Goal: Task Accomplishment & Management: Complete application form

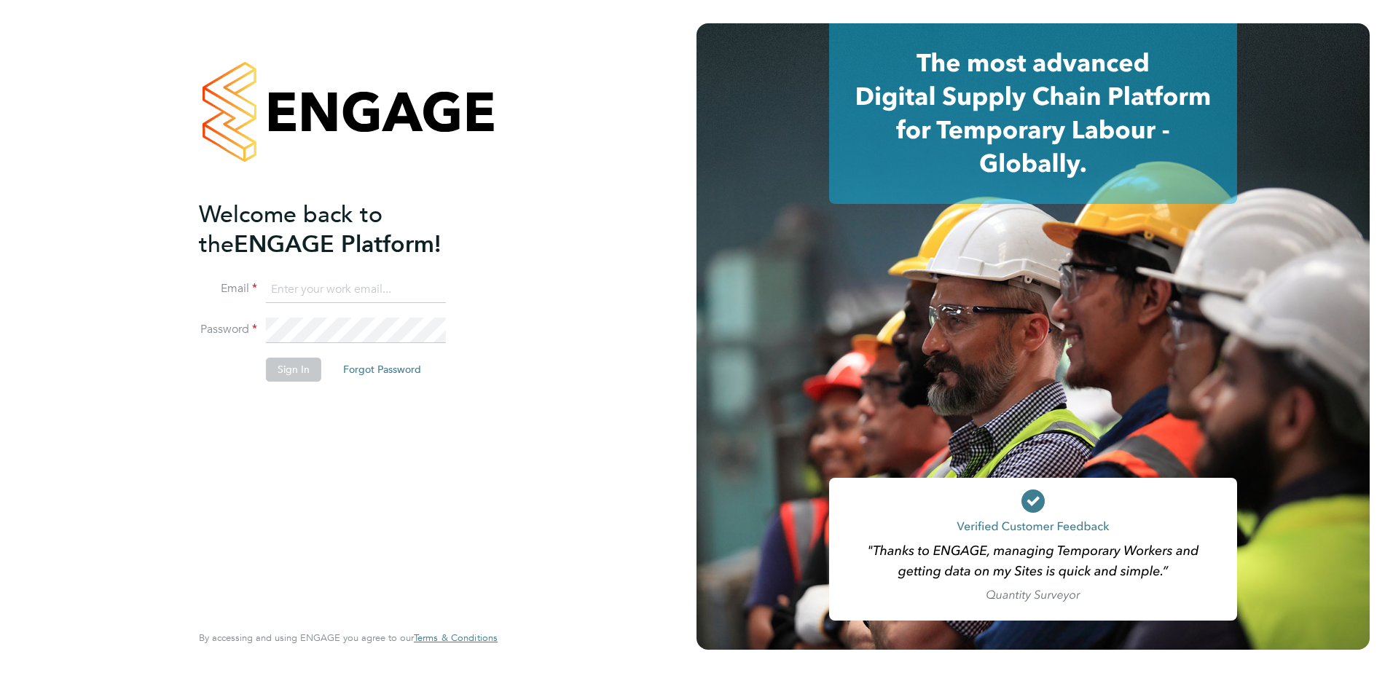
type input "[PERSON_NAME][EMAIL_ADDRESS][DOMAIN_NAME]"
click at [290, 369] on button "Sign In" at bounding box center [293, 369] width 55 height 23
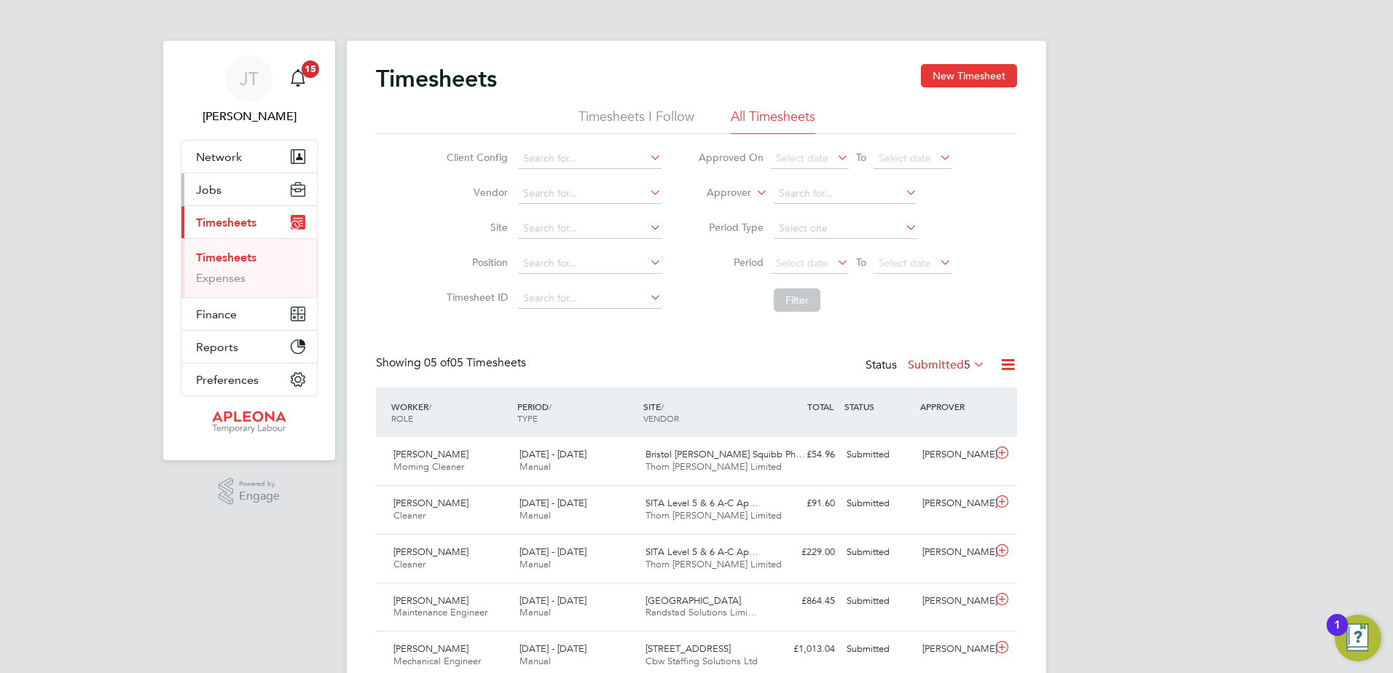
click at [225, 188] on button "Jobs" at bounding box center [249, 189] width 136 height 32
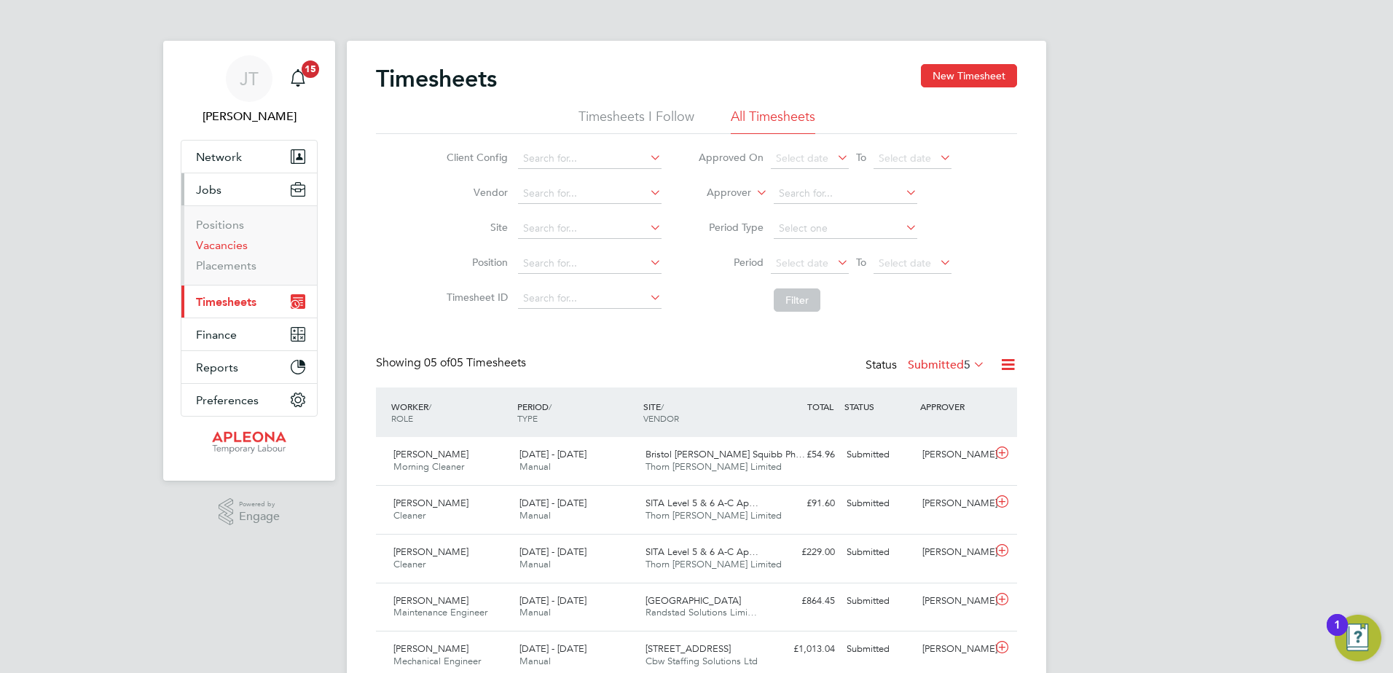
click at [228, 242] on link "Vacancies" at bounding box center [222, 245] width 52 height 14
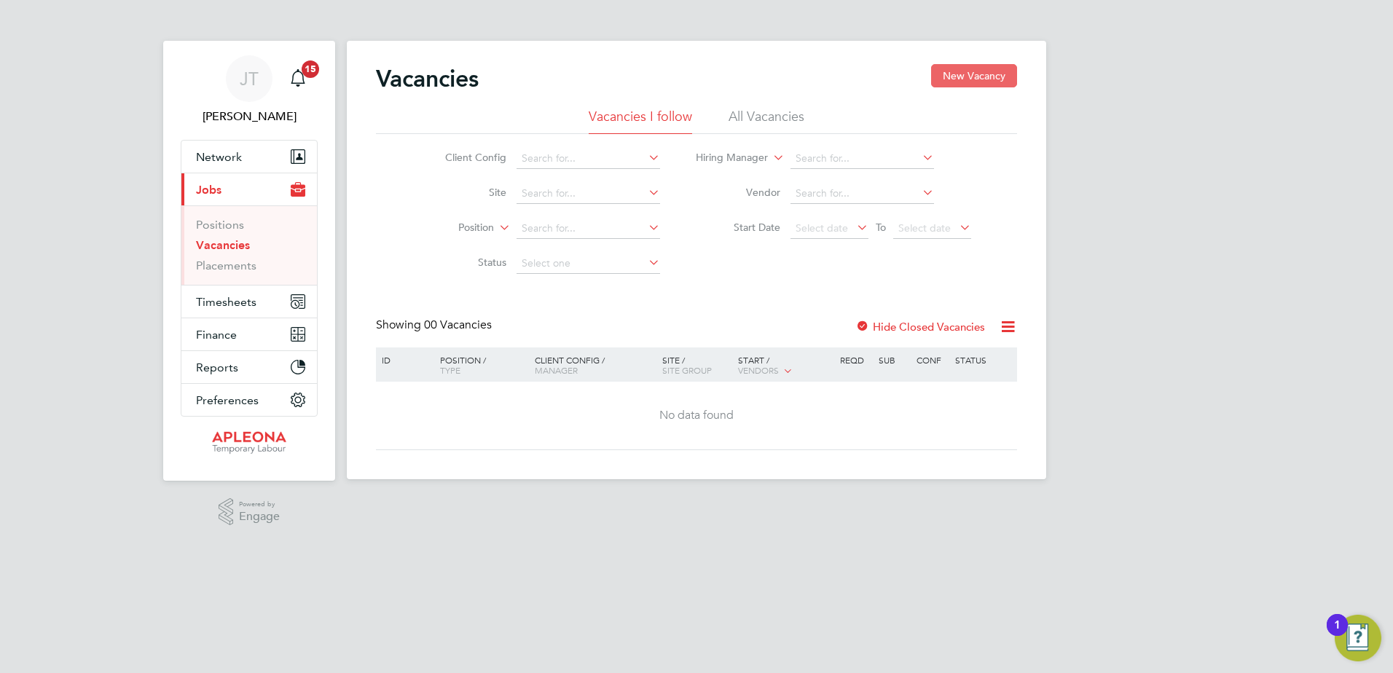
click at [976, 77] on button "New Vacancy" at bounding box center [974, 75] width 86 height 23
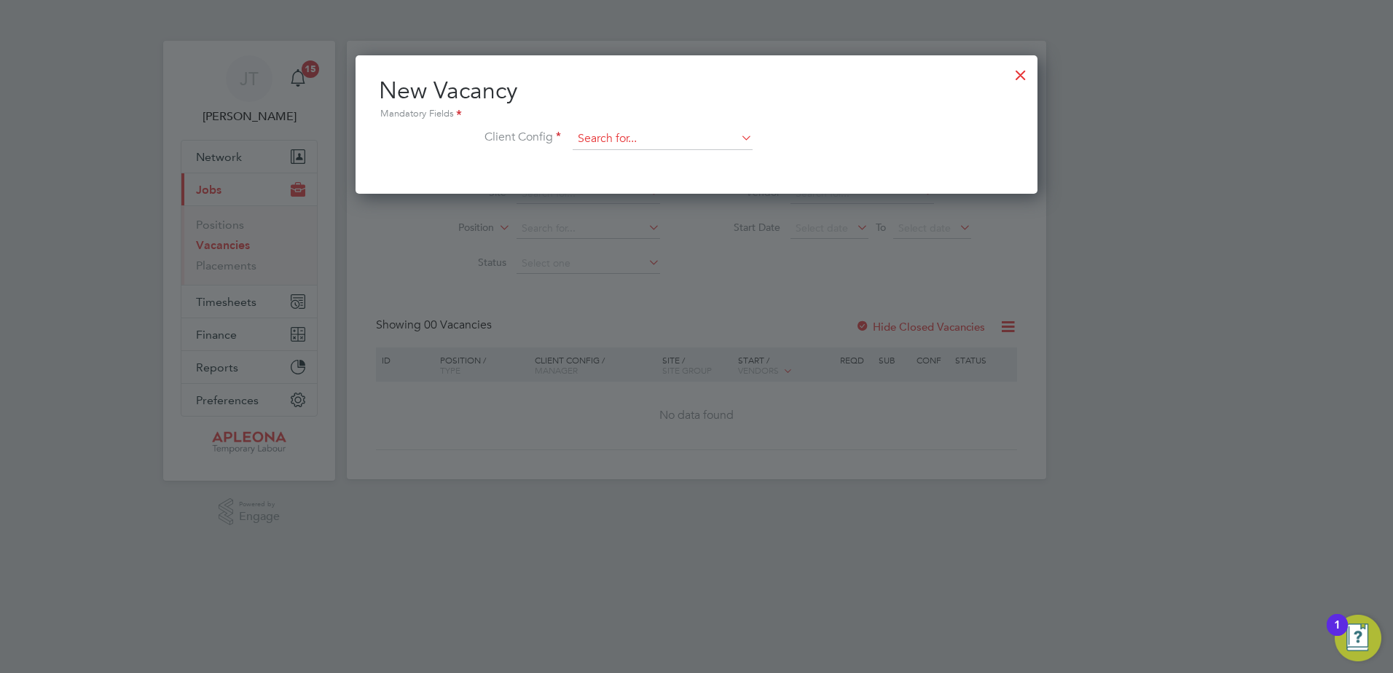
click at [646, 133] on input at bounding box center [663, 139] width 180 height 22
click at [637, 160] on li "Apleona - Pretium" at bounding box center [662, 160] width 181 height 20
type input "Apleona - Pretium"
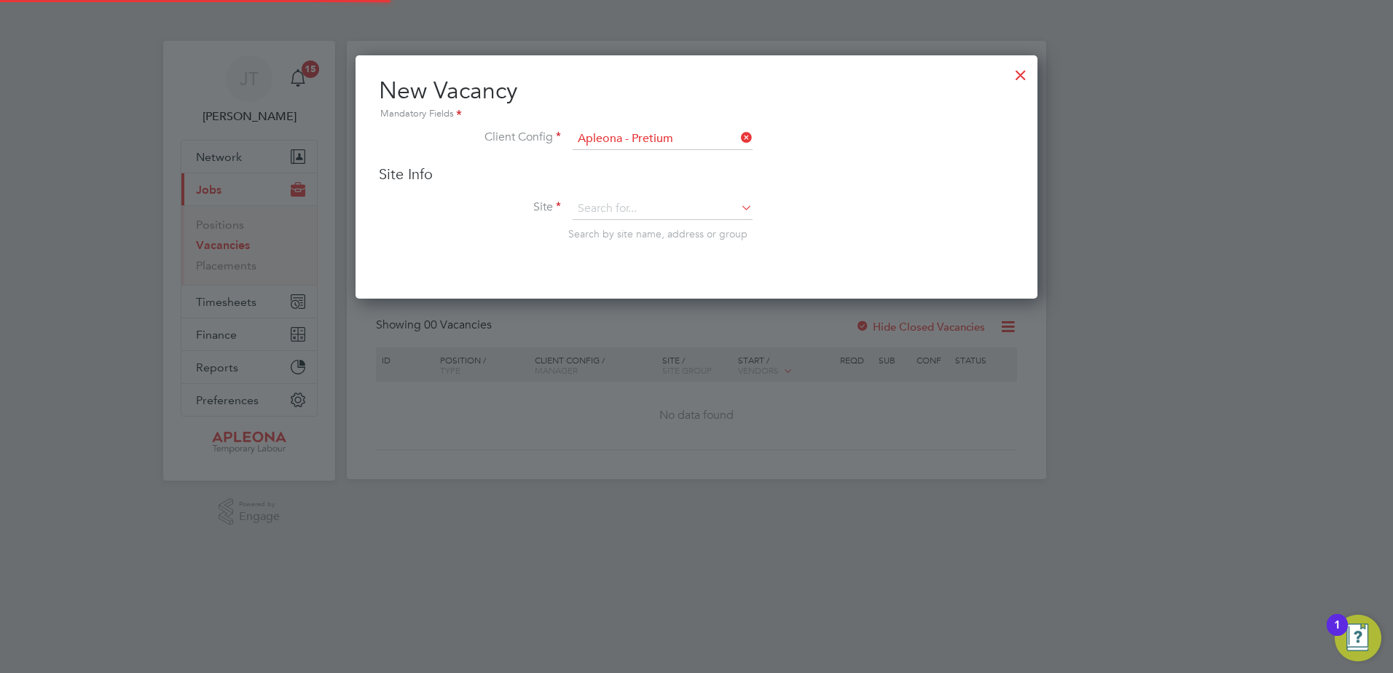
scroll to position [244, 683]
click at [594, 199] on input at bounding box center [663, 209] width 180 height 22
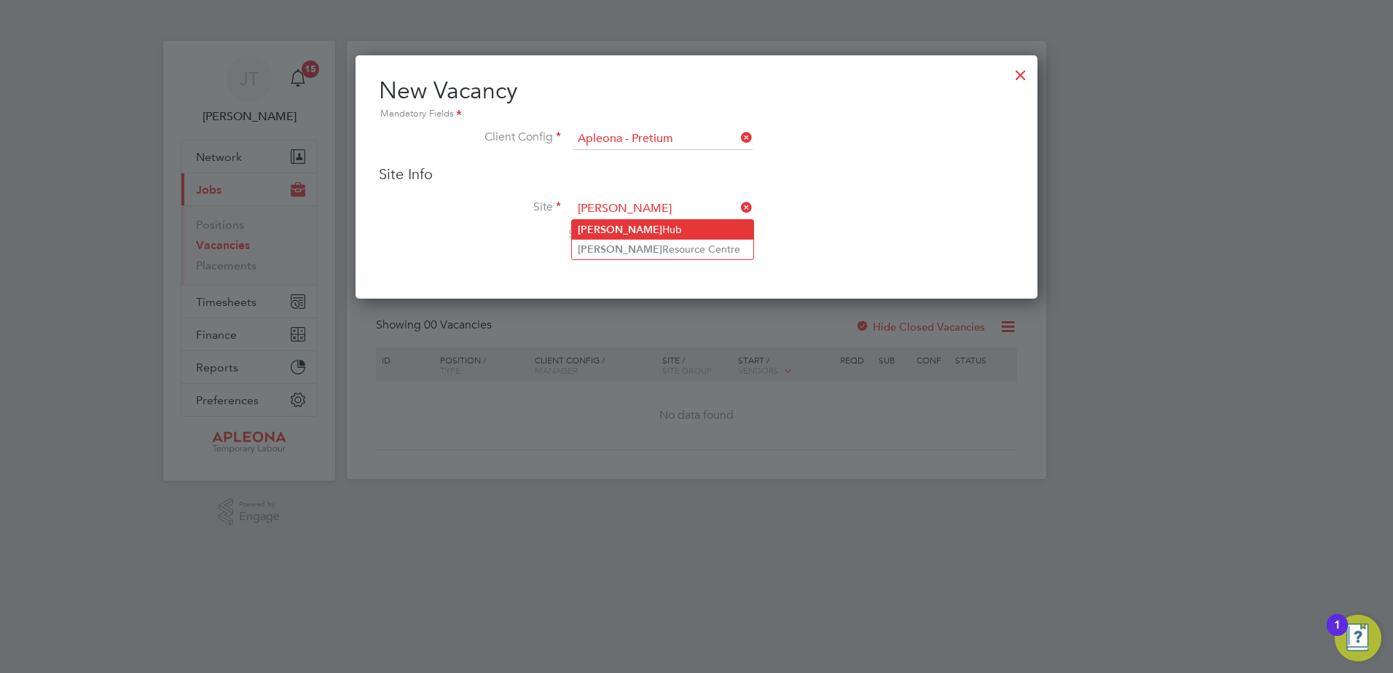
click at [615, 227] on b "[PERSON_NAME]" at bounding box center [620, 230] width 85 height 12
type input "[PERSON_NAME] Hub"
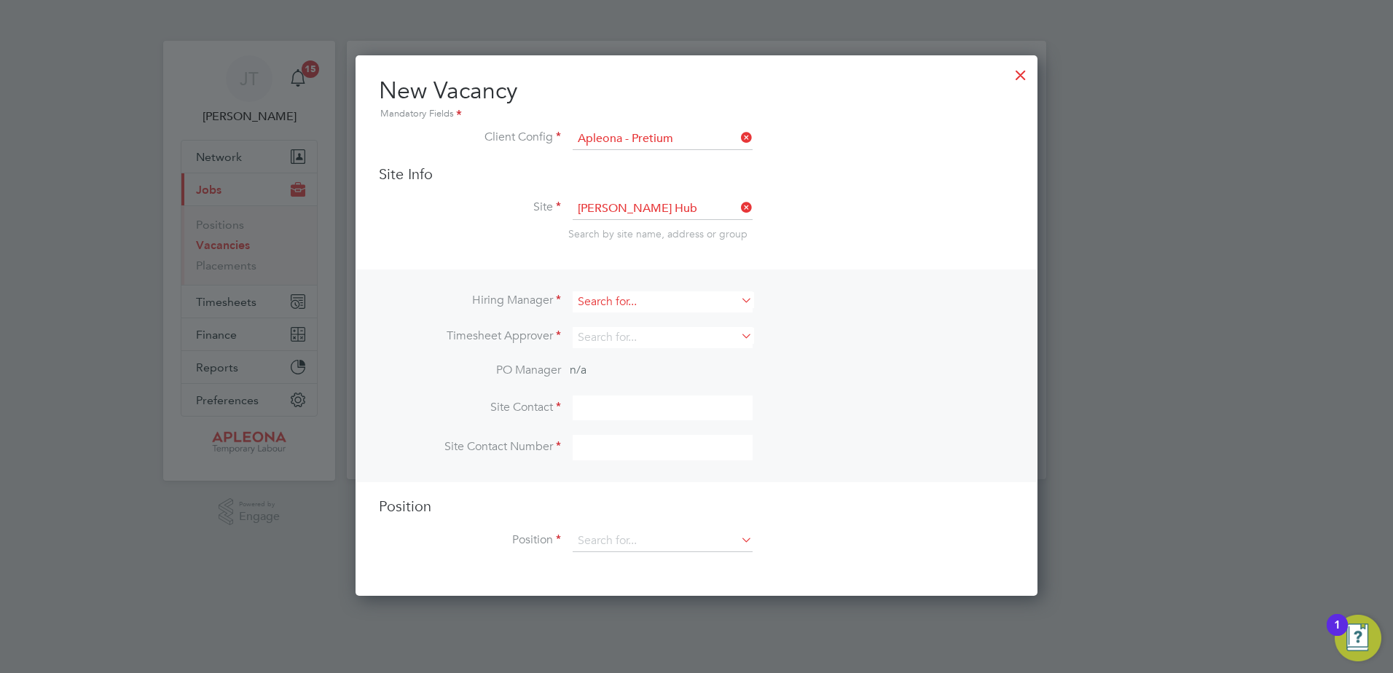
click at [588, 297] on input at bounding box center [663, 302] width 180 height 21
click at [594, 323] on b "[PERSON_NAME]" at bounding box center [620, 322] width 85 height 12
type input "[PERSON_NAME]"
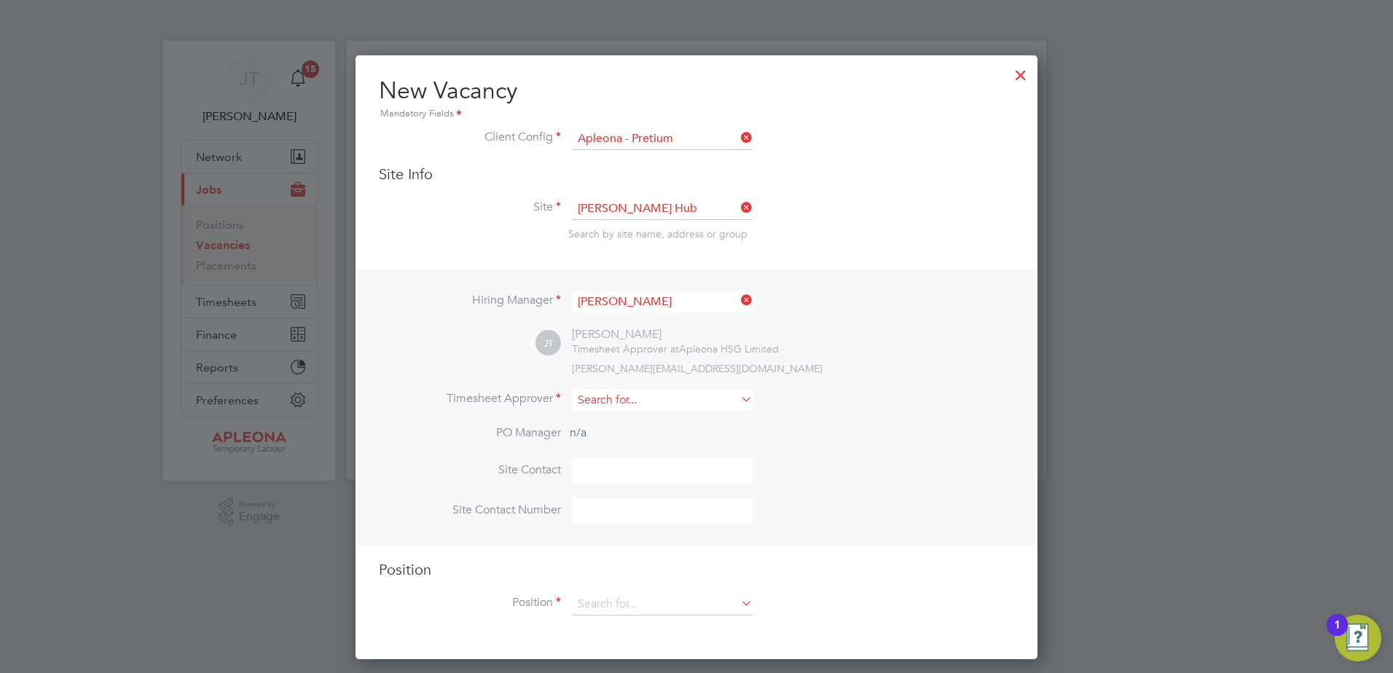
click at [606, 404] on input at bounding box center [663, 400] width 180 height 21
click at [630, 423] on li "[PERSON_NAME]" at bounding box center [662, 422] width 181 height 20
type input "[PERSON_NAME]"
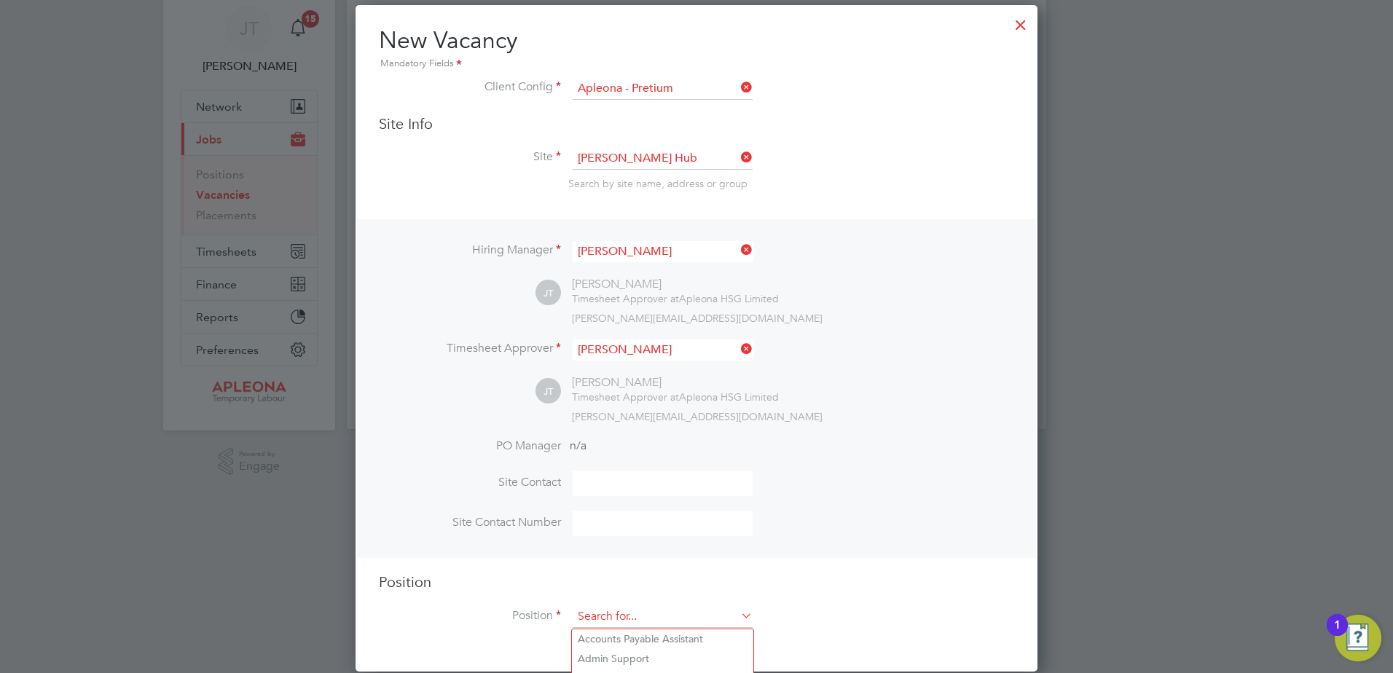
click at [620, 617] on input at bounding box center [663, 617] width 180 height 22
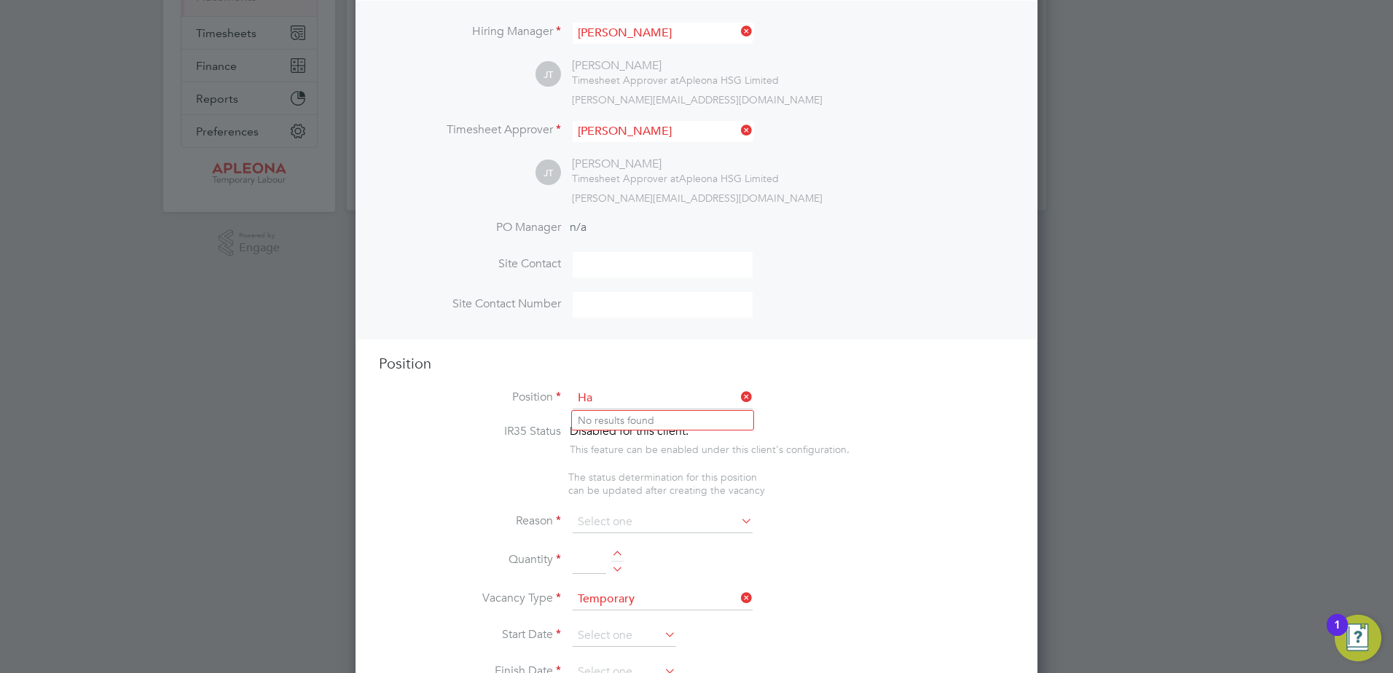
type input "H"
click at [649, 417] on li "Ware house Cleaner" at bounding box center [662, 421] width 181 height 20
type input "Warehouse Cleaner"
type textarea "Candidates will be required: To work within the Apleona Health and Safety polic…"
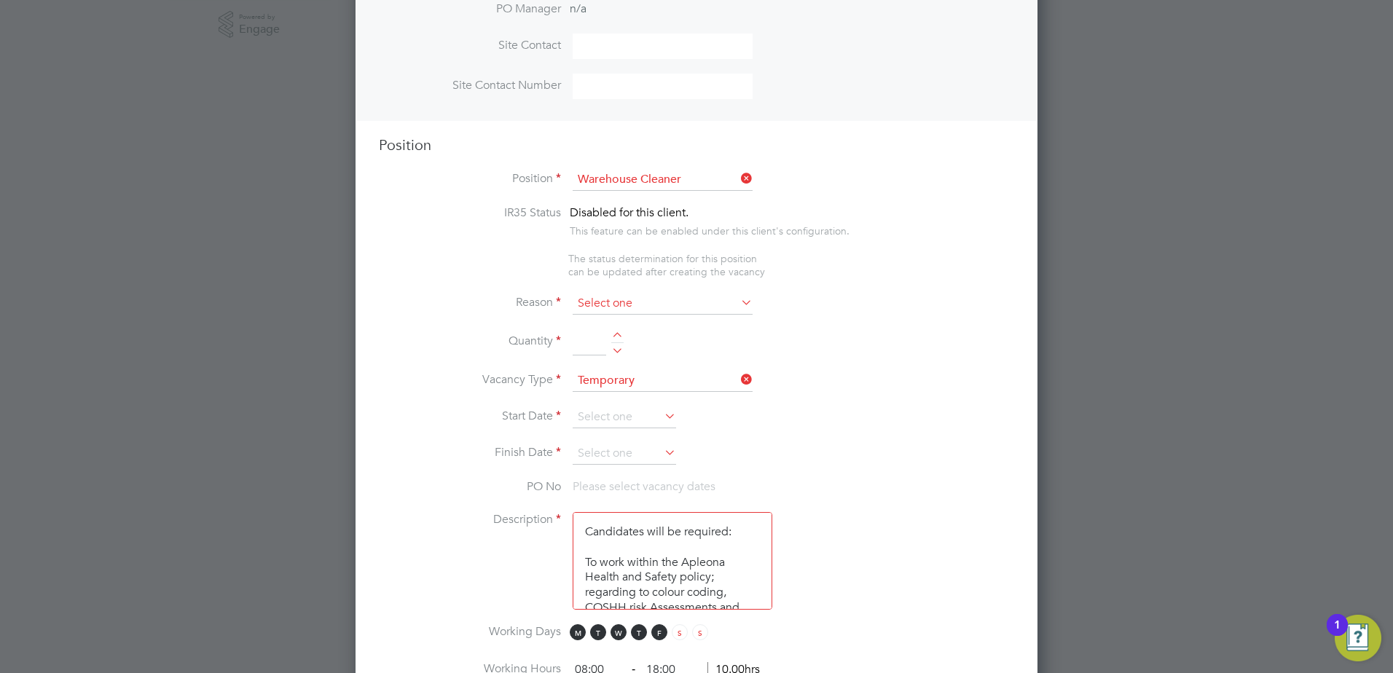
click at [613, 307] on input at bounding box center [663, 304] width 180 height 22
click at [606, 345] on li "Holiday" at bounding box center [662, 345] width 181 height 19
type input "Holiday"
click at [620, 337] on div at bounding box center [617, 337] width 12 height 10
type input "1"
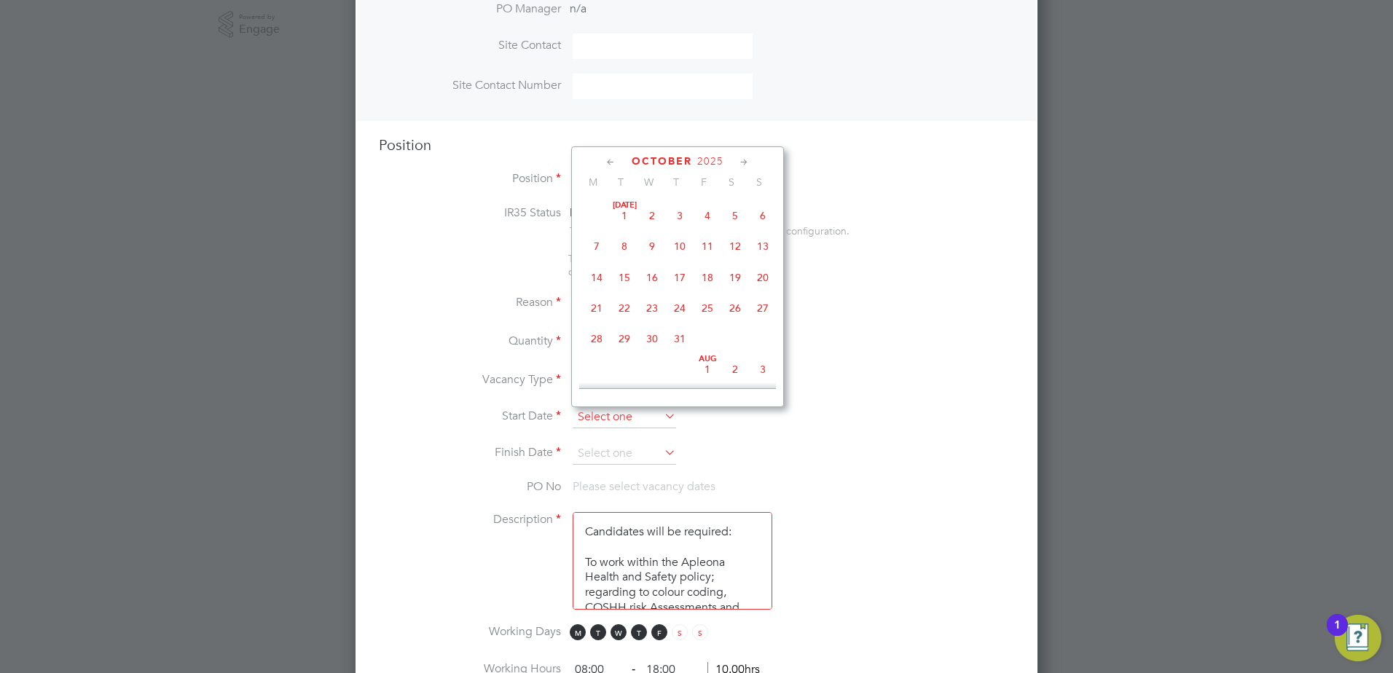
click at [613, 413] on input at bounding box center [624, 418] width 103 height 22
click at [601, 341] on span "13" at bounding box center [597, 328] width 28 height 28
type input "[DATE]"
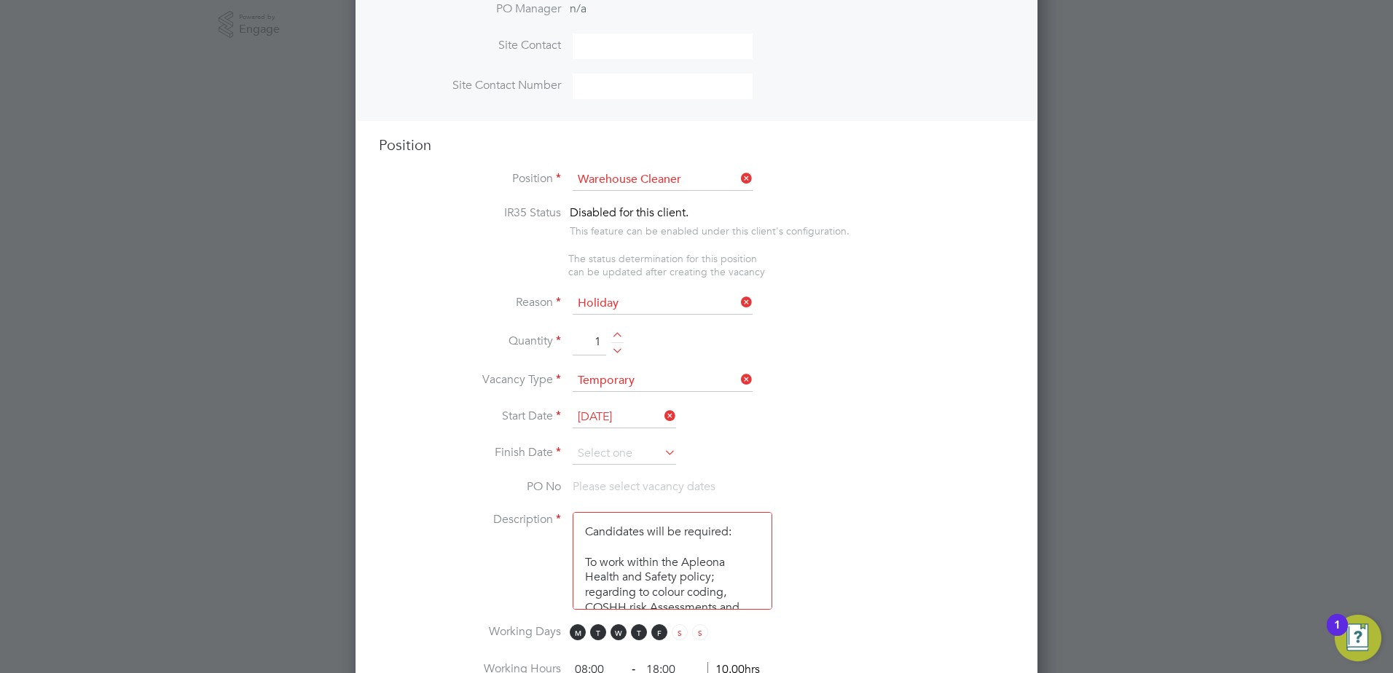
click at [662, 456] on icon at bounding box center [662, 452] width 0 height 20
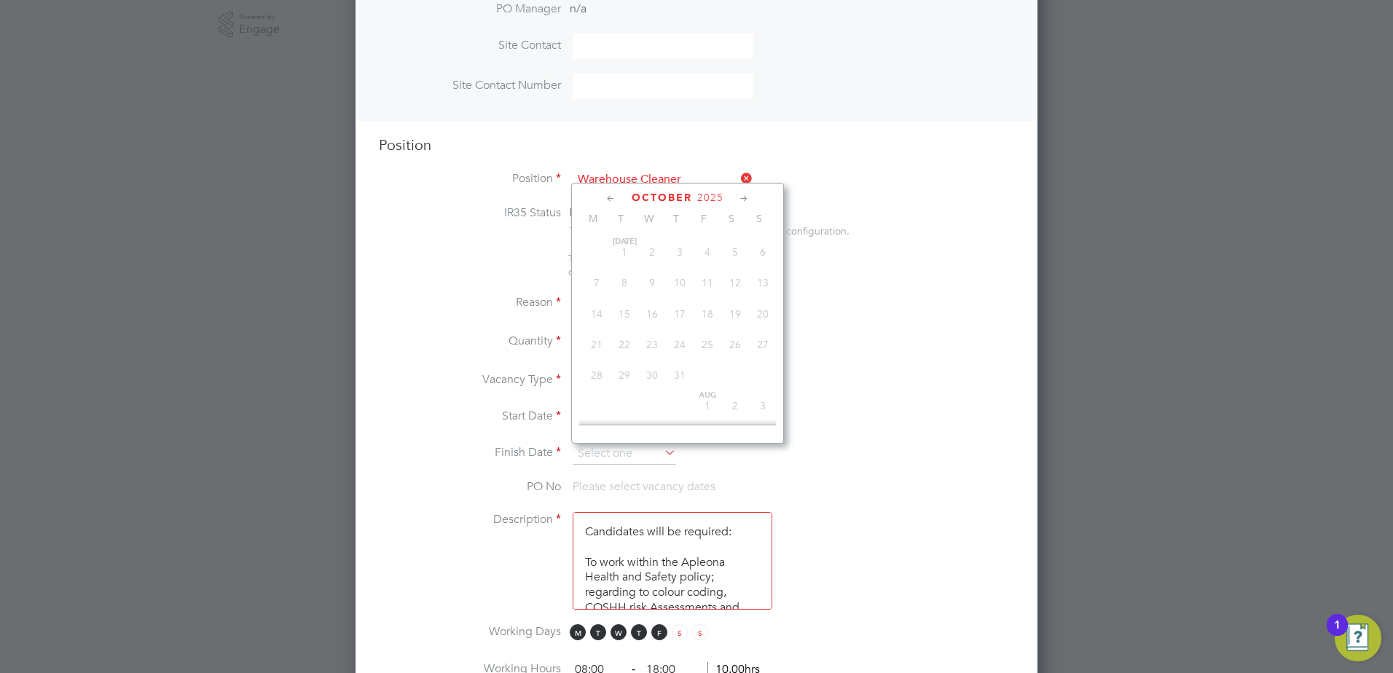
scroll to position [473, 0]
click at [707, 343] on span "24" at bounding box center [708, 333] width 28 height 28
type input "[DATE]"
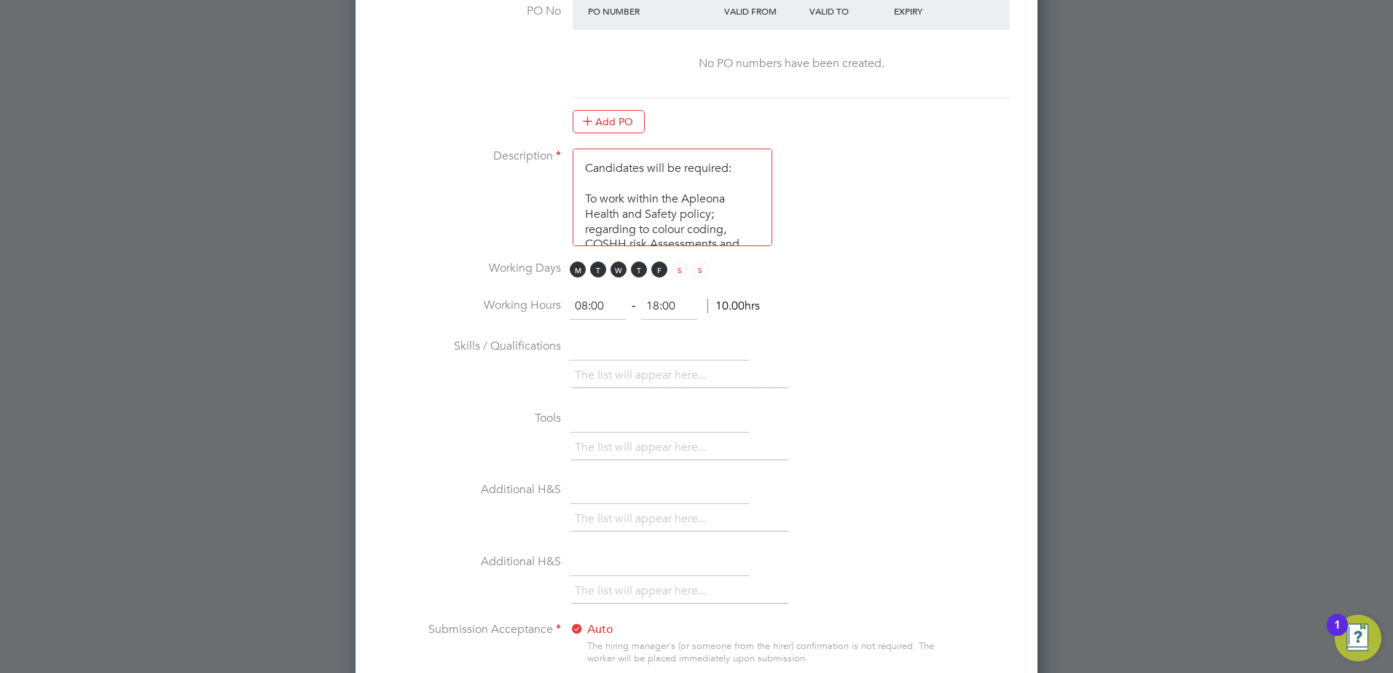
scroll to position [998, 0]
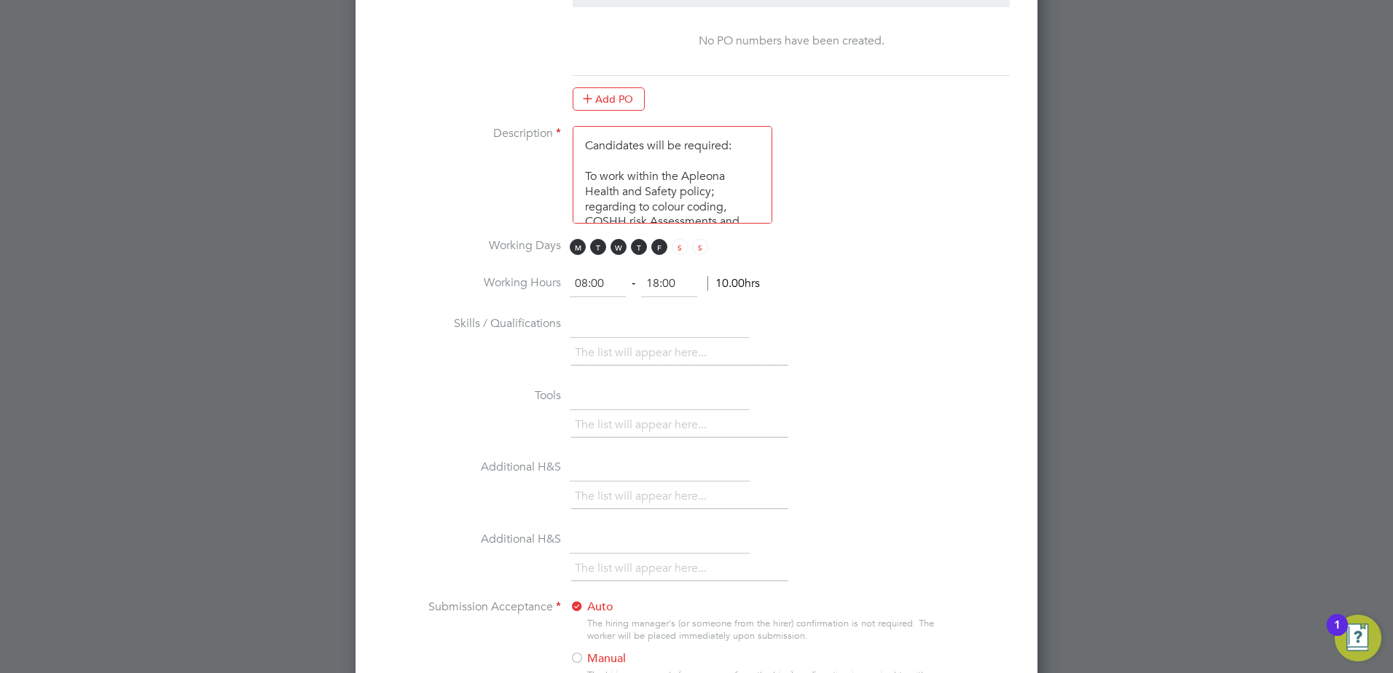
click at [588, 283] on input "08:00" at bounding box center [598, 284] width 56 height 26
type input "07:00"
click at [662, 282] on input "18:00" at bounding box center [669, 284] width 56 height 26
click at [659, 284] on input "18:00" at bounding box center [669, 284] width 56 height 26
click at [670, 283] on input "15:00" at bounding box center [669, 284] width 56 height 26
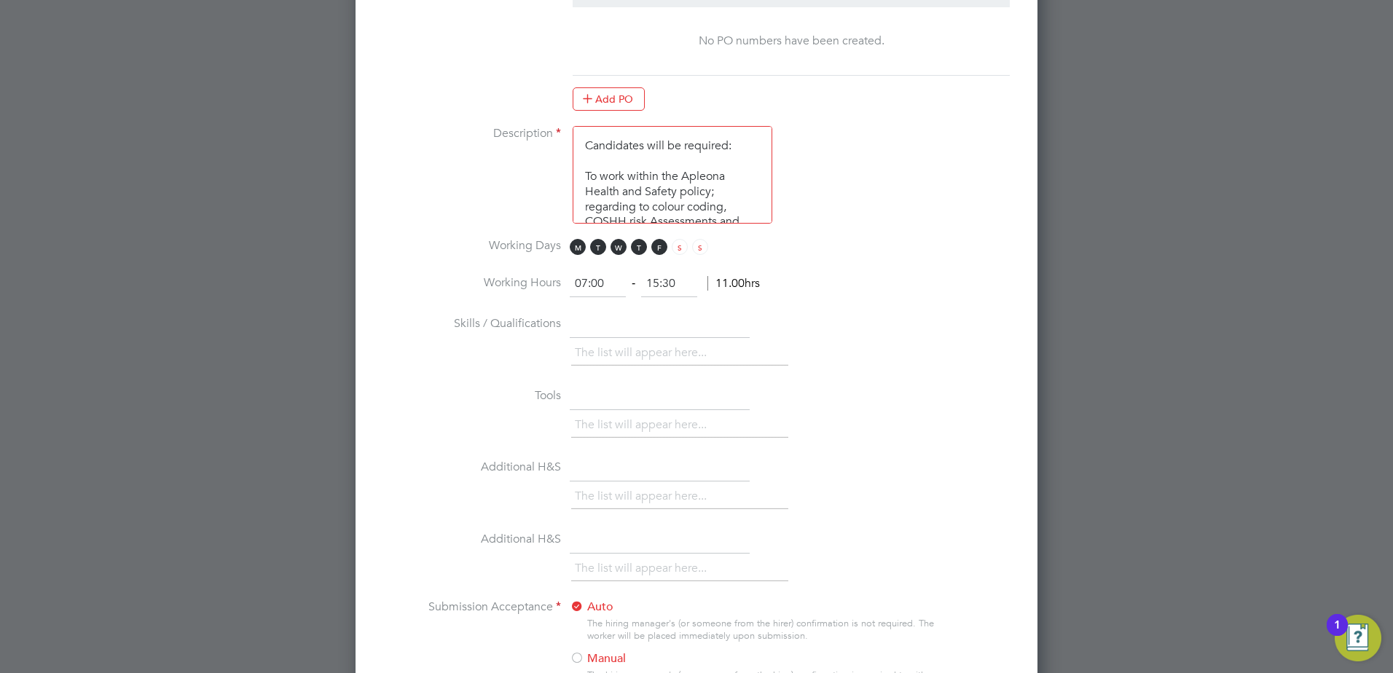
type input "15:30"
click at [778, 335] on li "Skills / Qualifications The list will appear here..." at bounding box center [697, 348] width 636 height 72
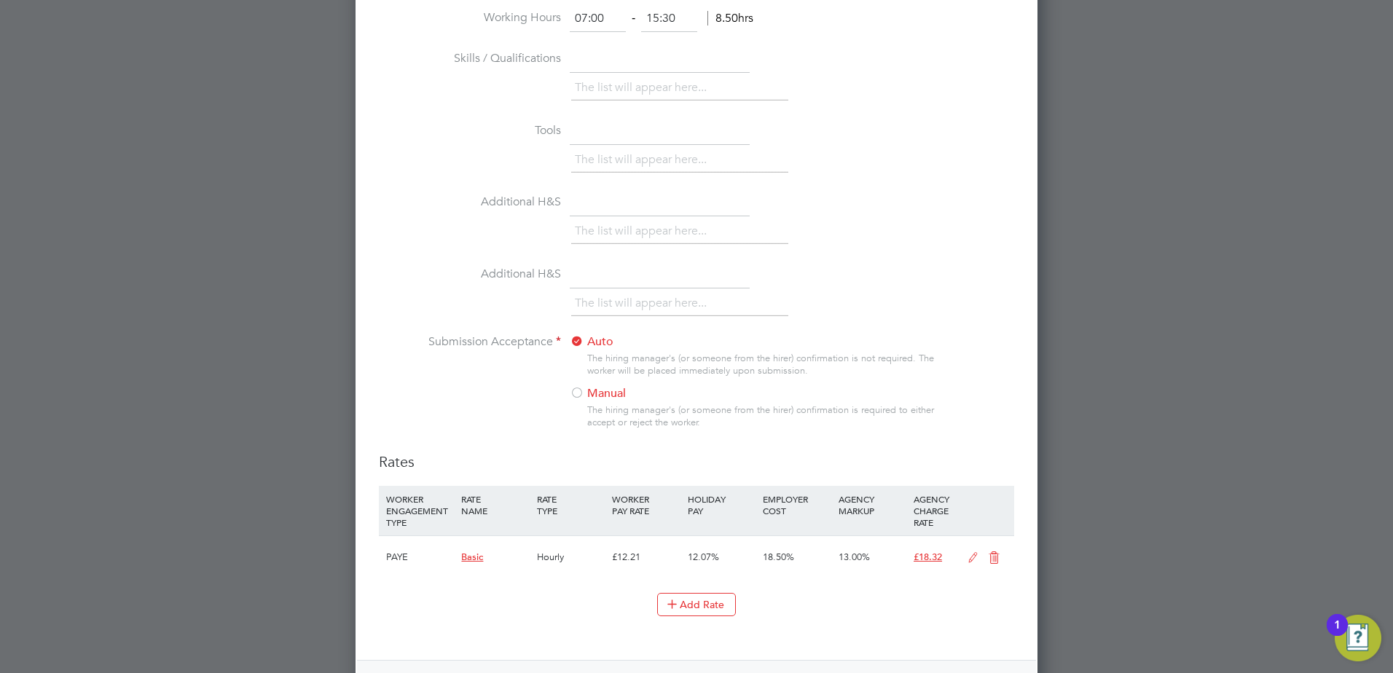
scroll to position [1289, 0]
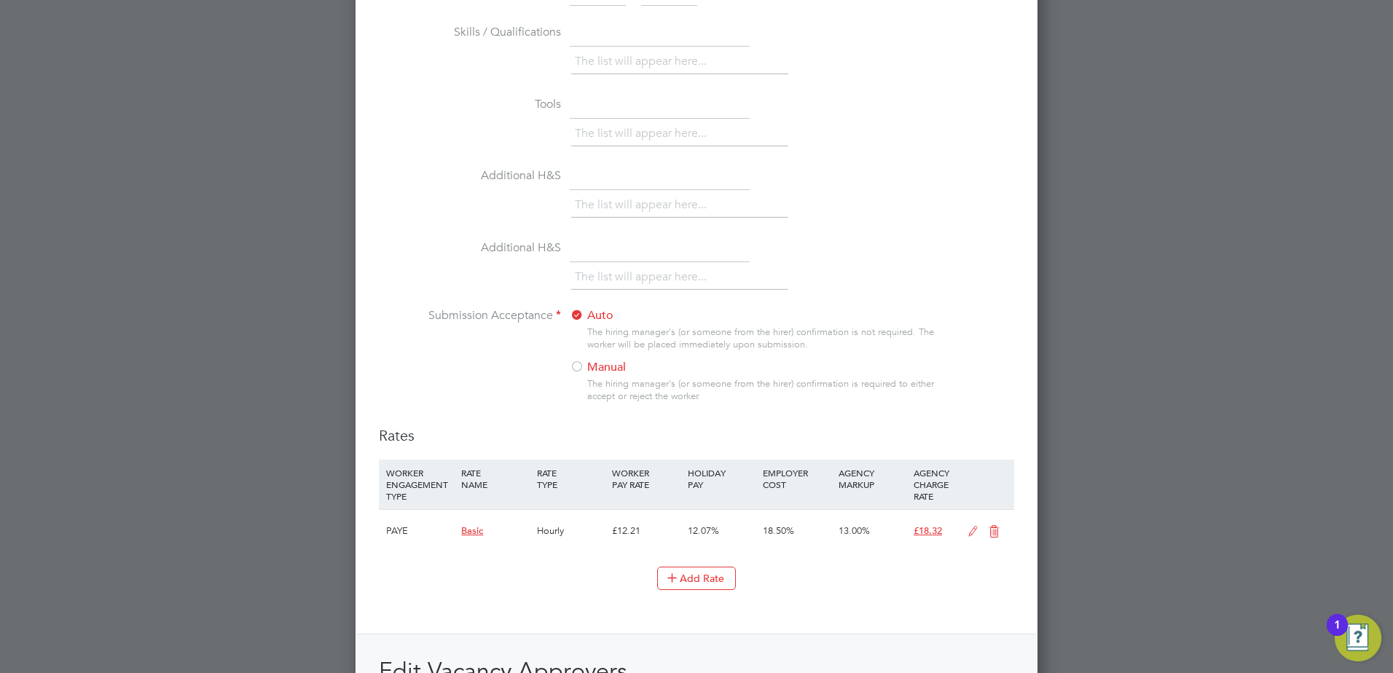
click at [575, 369] on div at bounding box center [577, 368] width 15 height 15
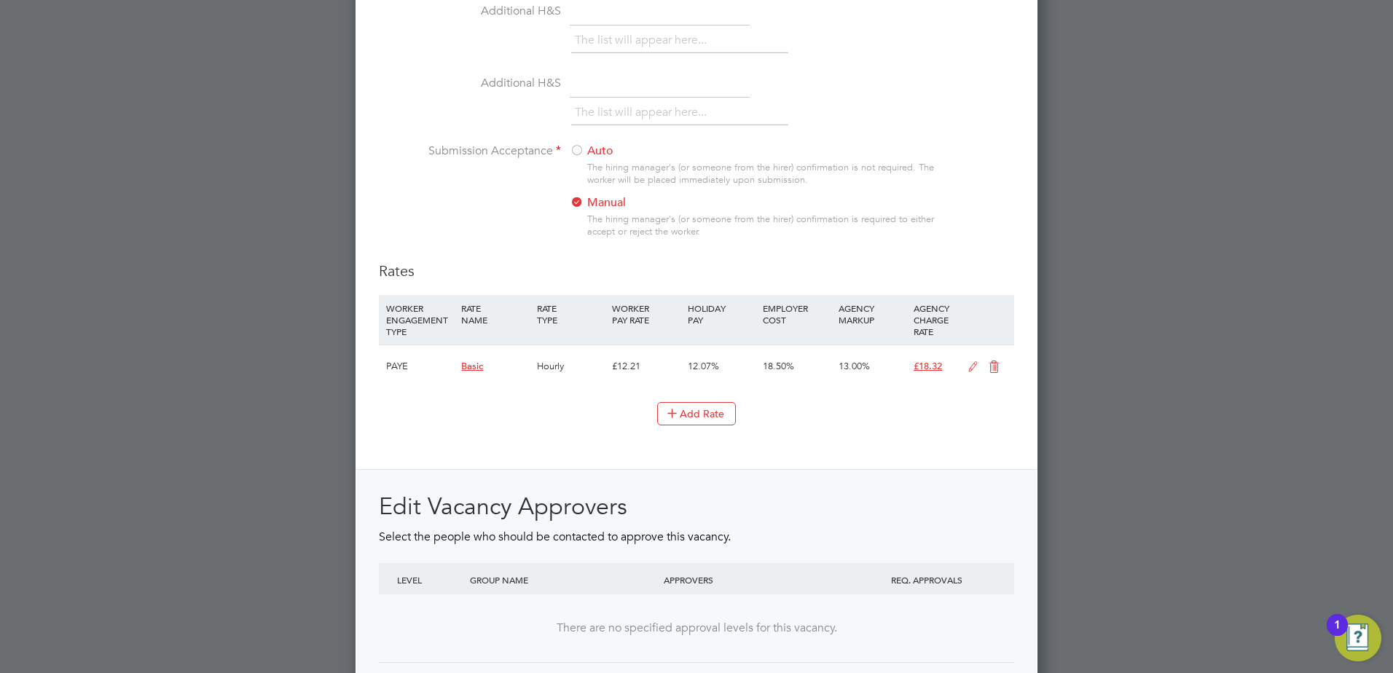
scroll to position [1575, 0]
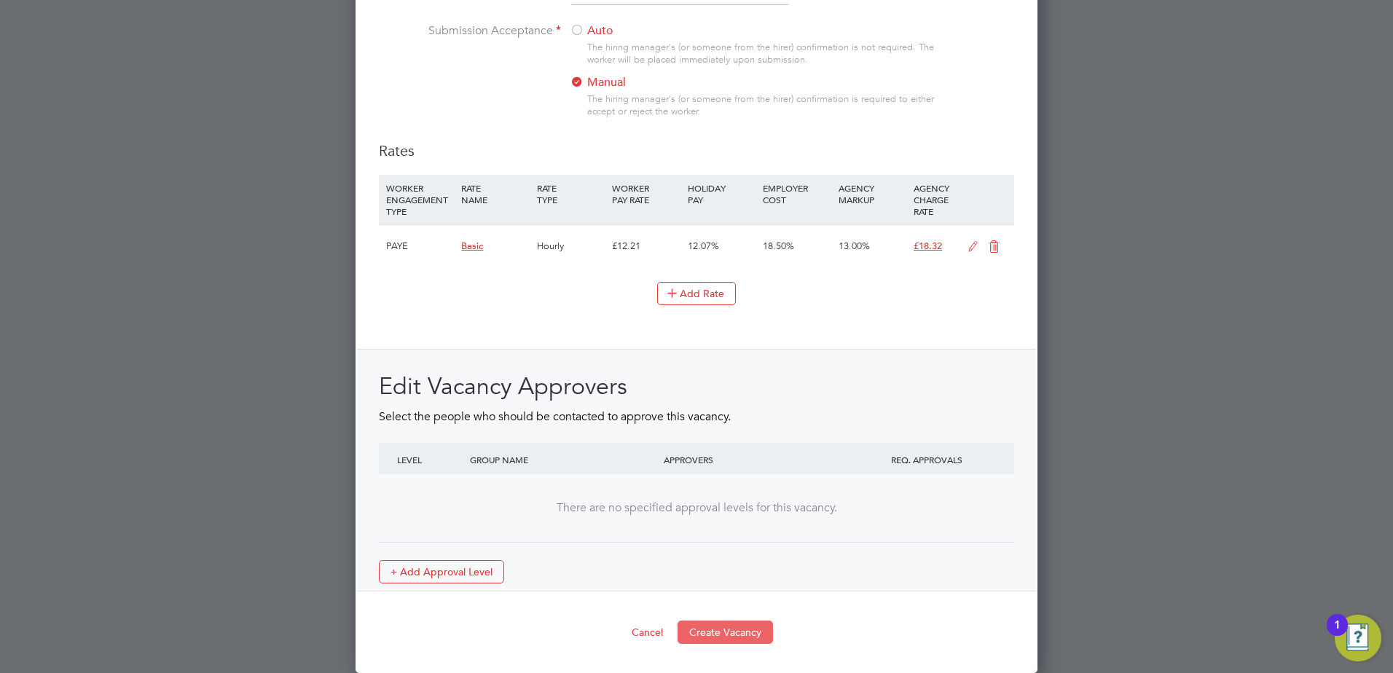
click at [728, 631] on button "Create Vacancy" at bounding box center [725, 632] width 95 height 23
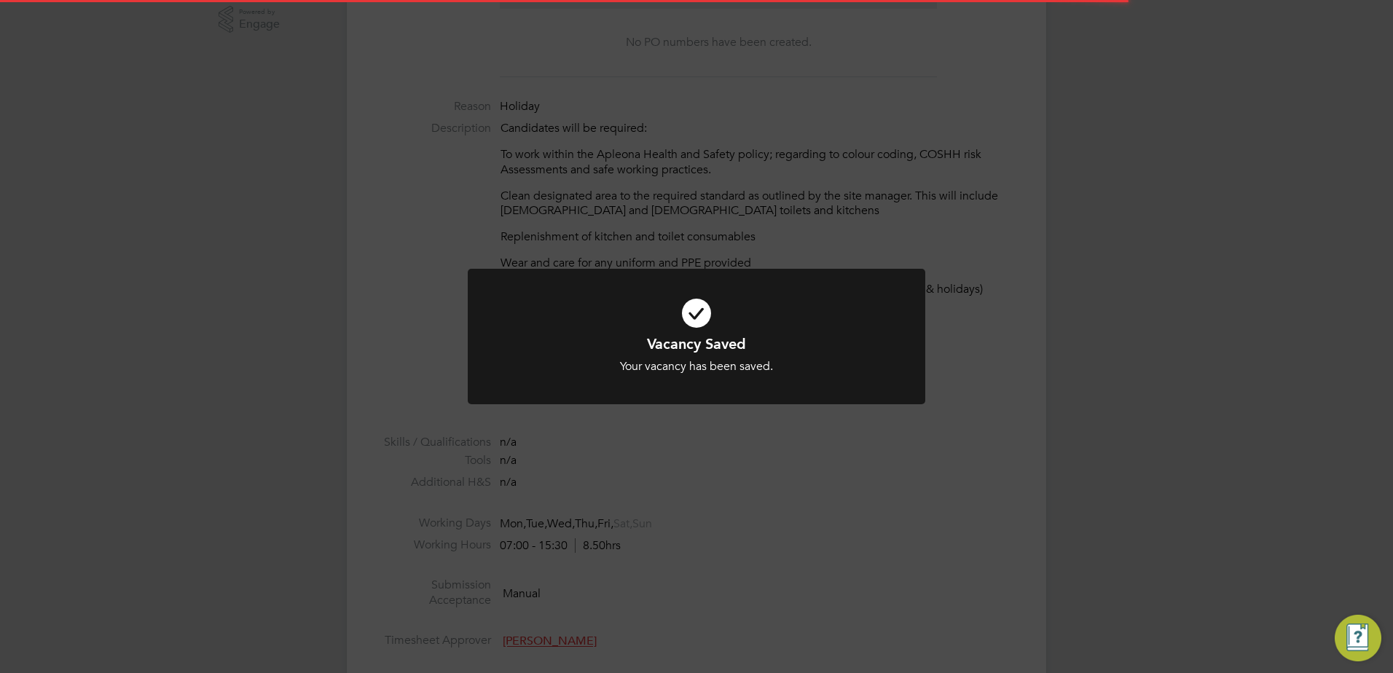
scroll to position [43, 102]
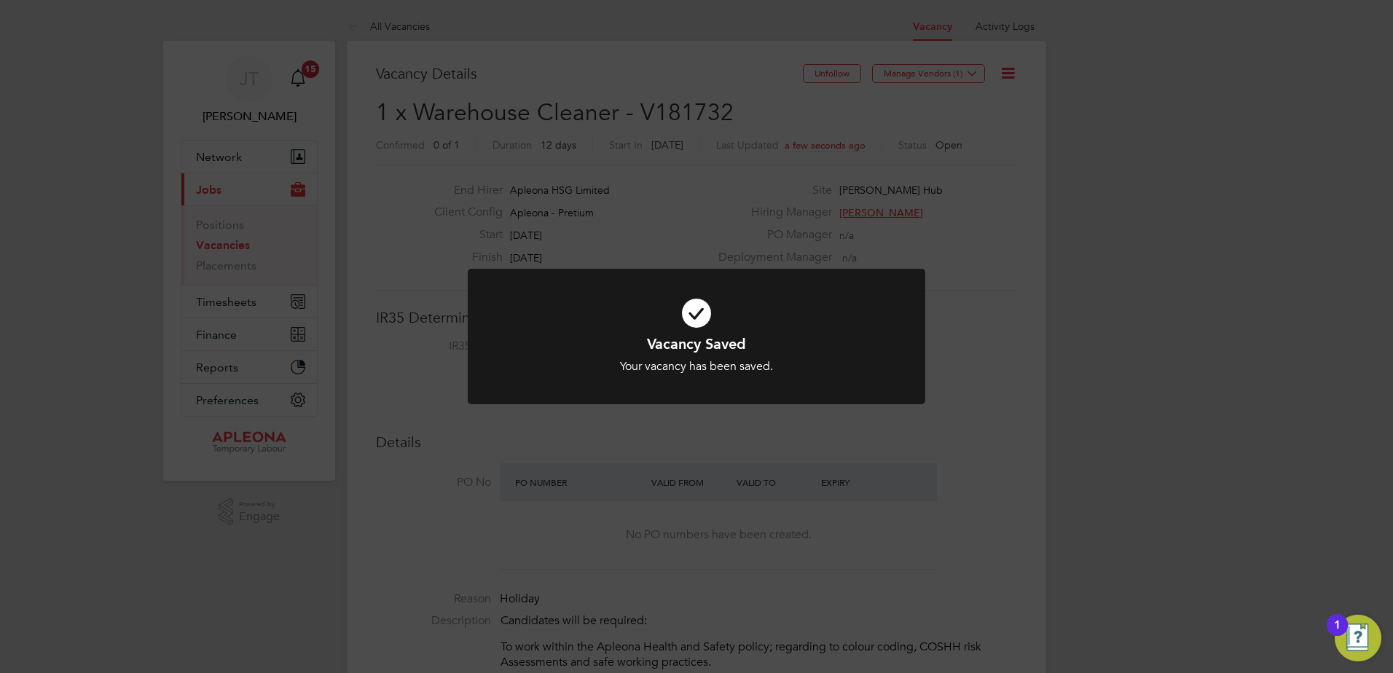
click at [711, 215] on div "Vacancy Saved Your vacancy has been saved. Cancel Okay" at bounding box center [696, 336] width 1393 height 673
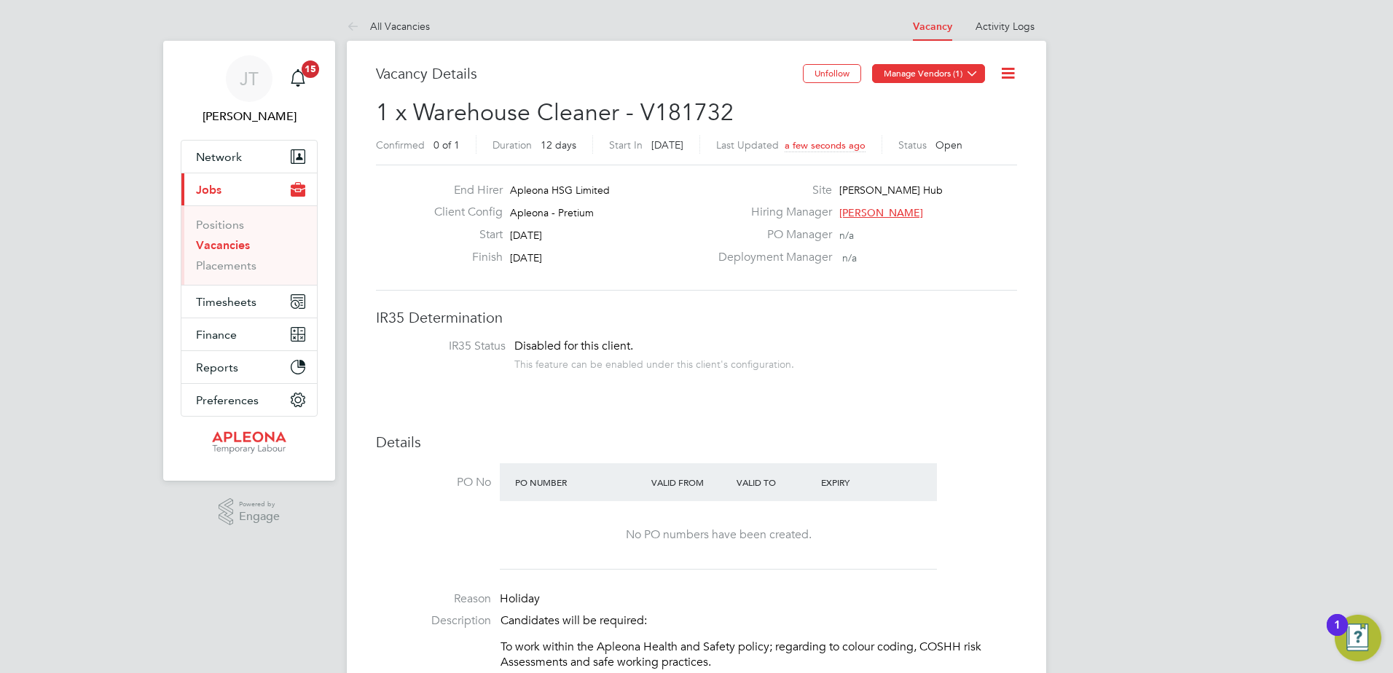
click at [972, 71] on icon at bounding box center [972, 73] width 11 height 11
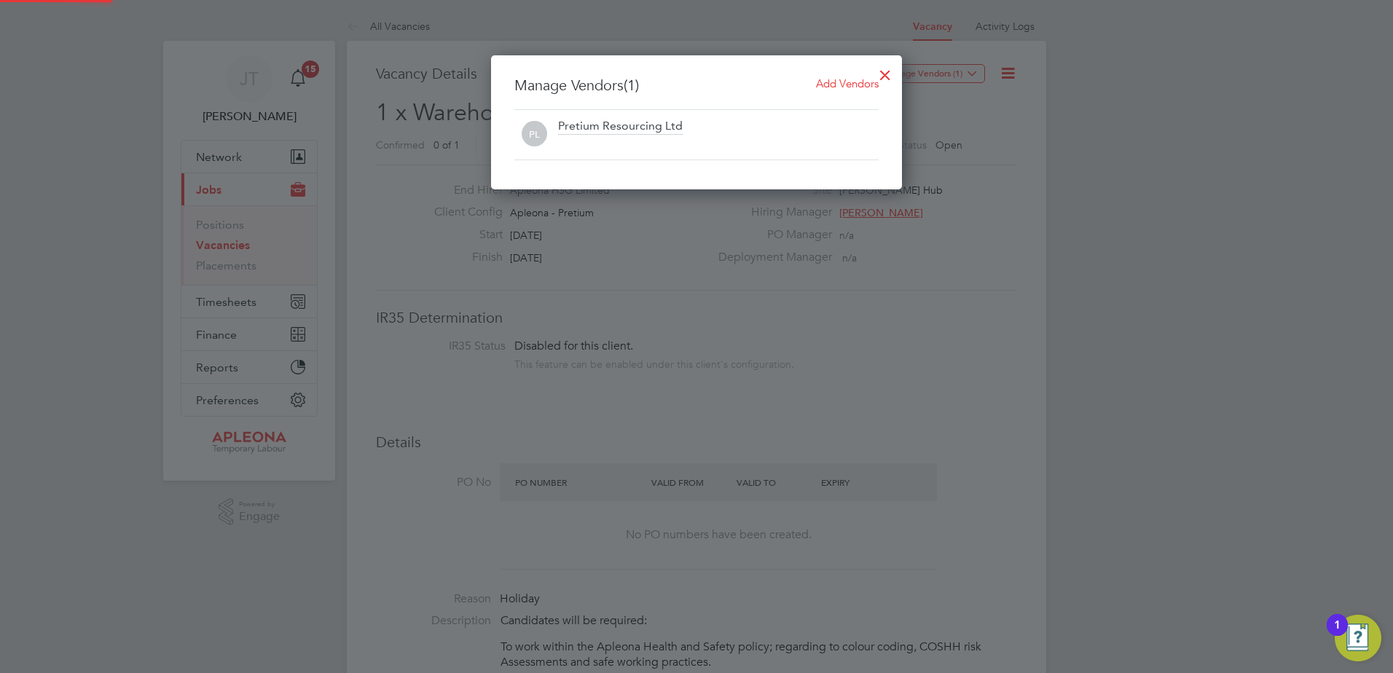
scroll to position [135, 412]
click at [859, 79] on span "Add Vendors" at bounding box center [847, 84] width 63 height 14
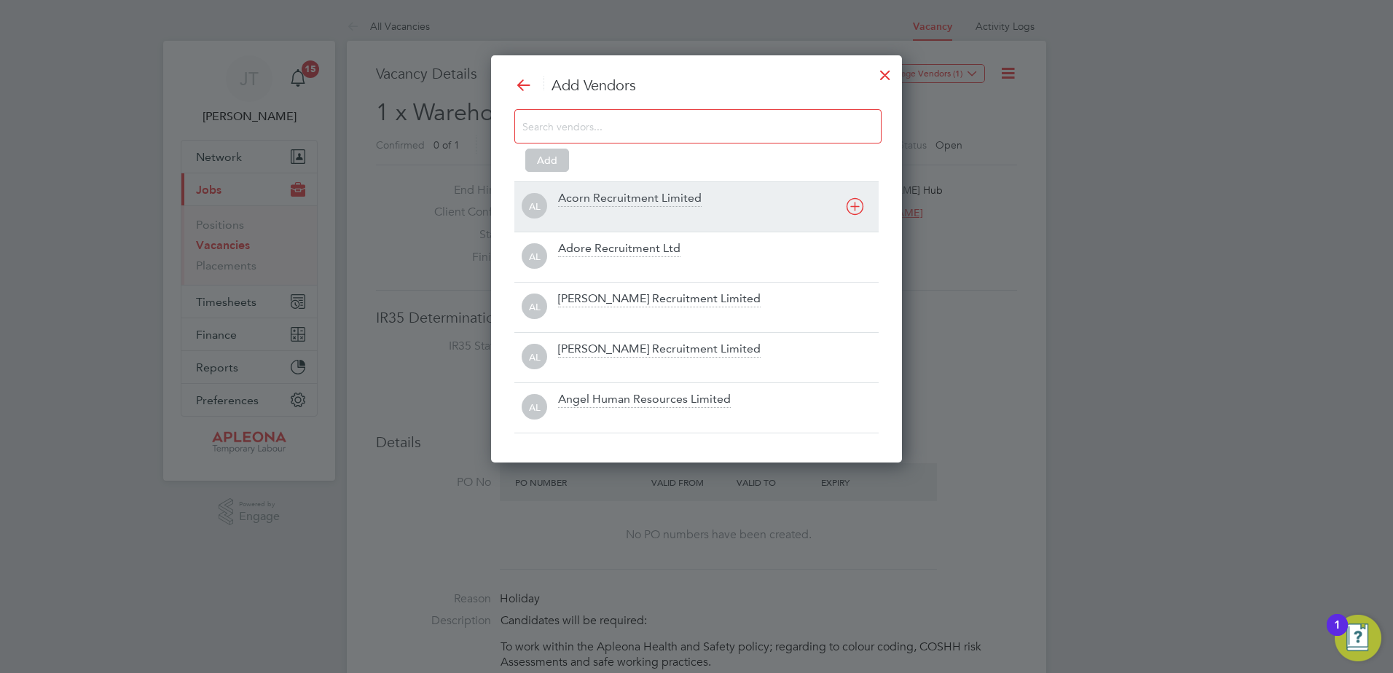
click at [856, 207] on icon at bounding box center [855, 207] width 18 height 18
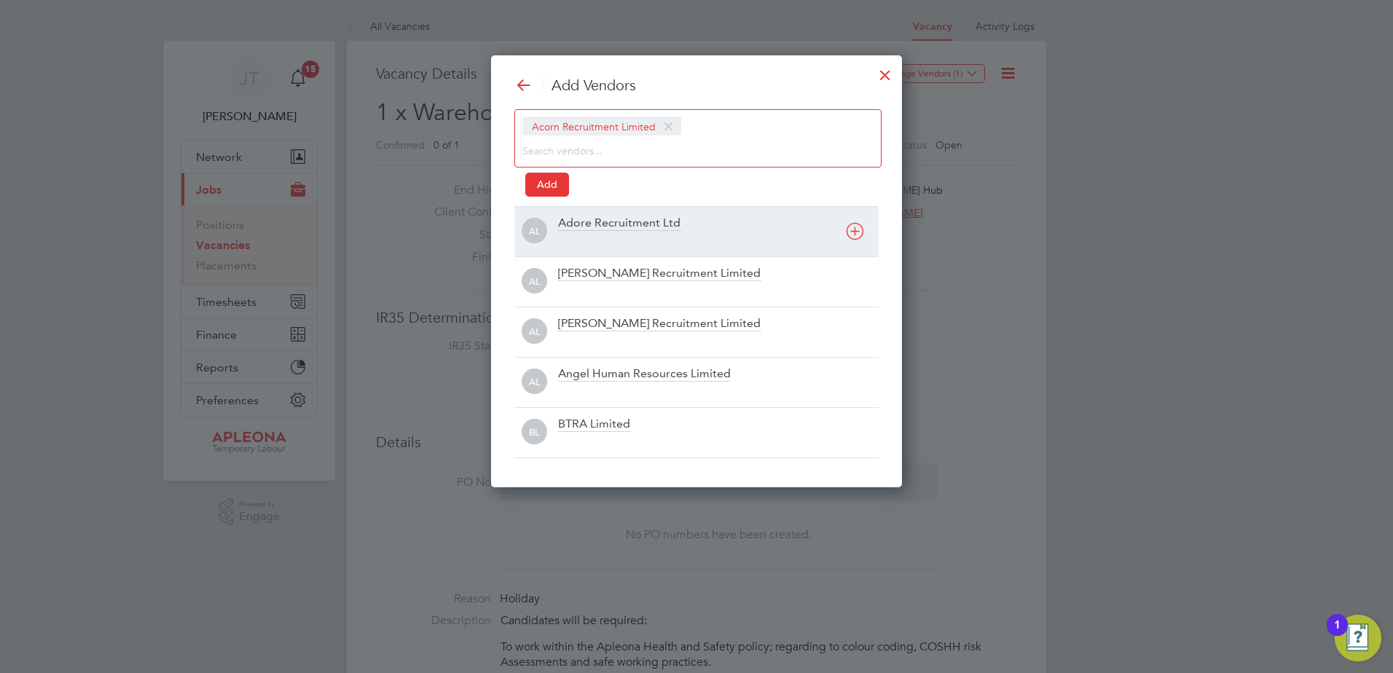
click at [853, 235] on icon at bounding box center [855, 231] width 18 height 18
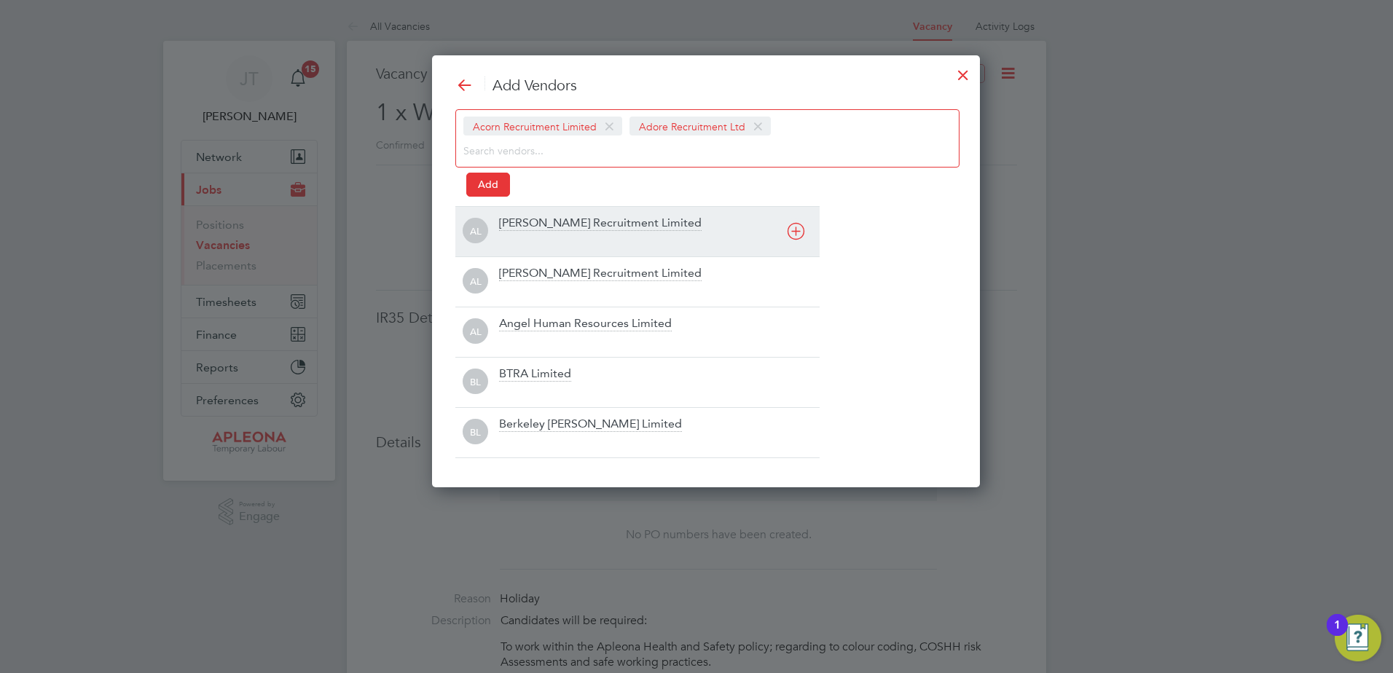
scroll to position [432, 529]
click at [794, 230] on icon at bounding box center [796, 231] width 18 height 18
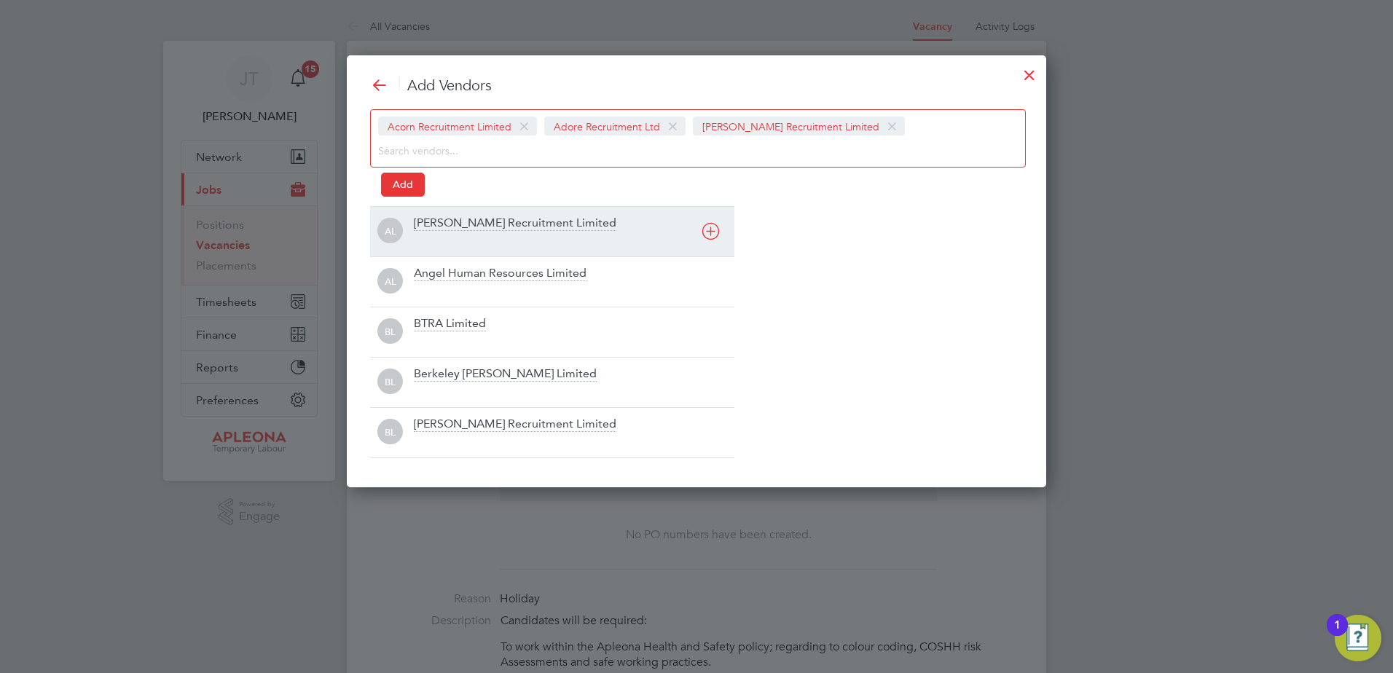
scroll to position [7, 7]
click at [705, 230] on icon at bounding box center [711, 231] width 18 height 18
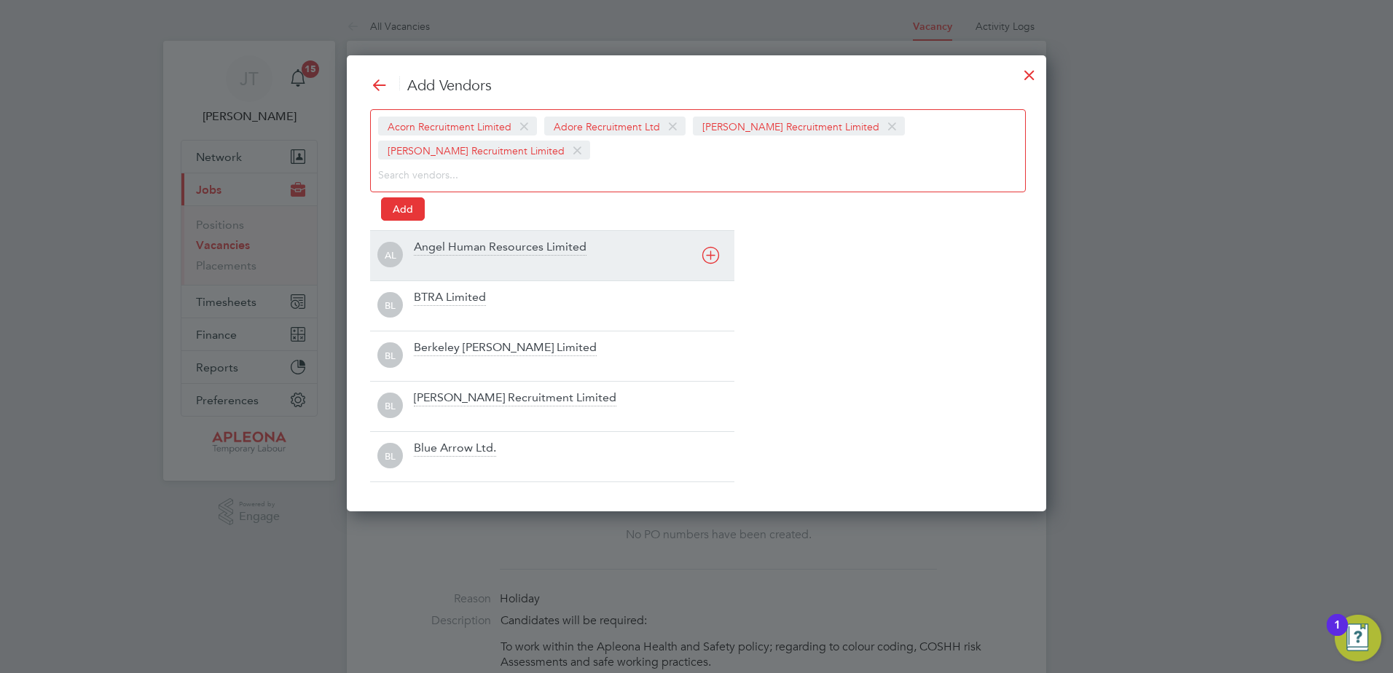
click at [712, 257] on icon at bounding box center [711, 255] width 18 height 18
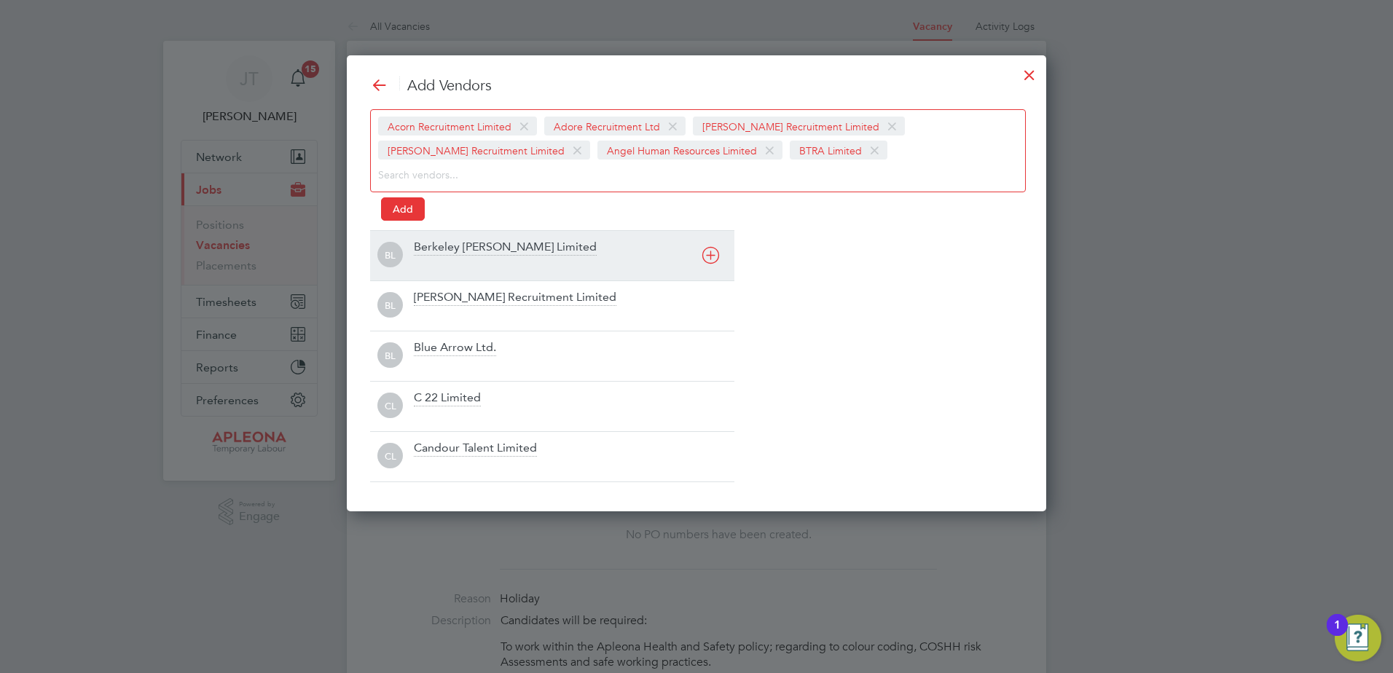
click at [712, 257] on icon at bounding box center [711, 255] width 18 height 18
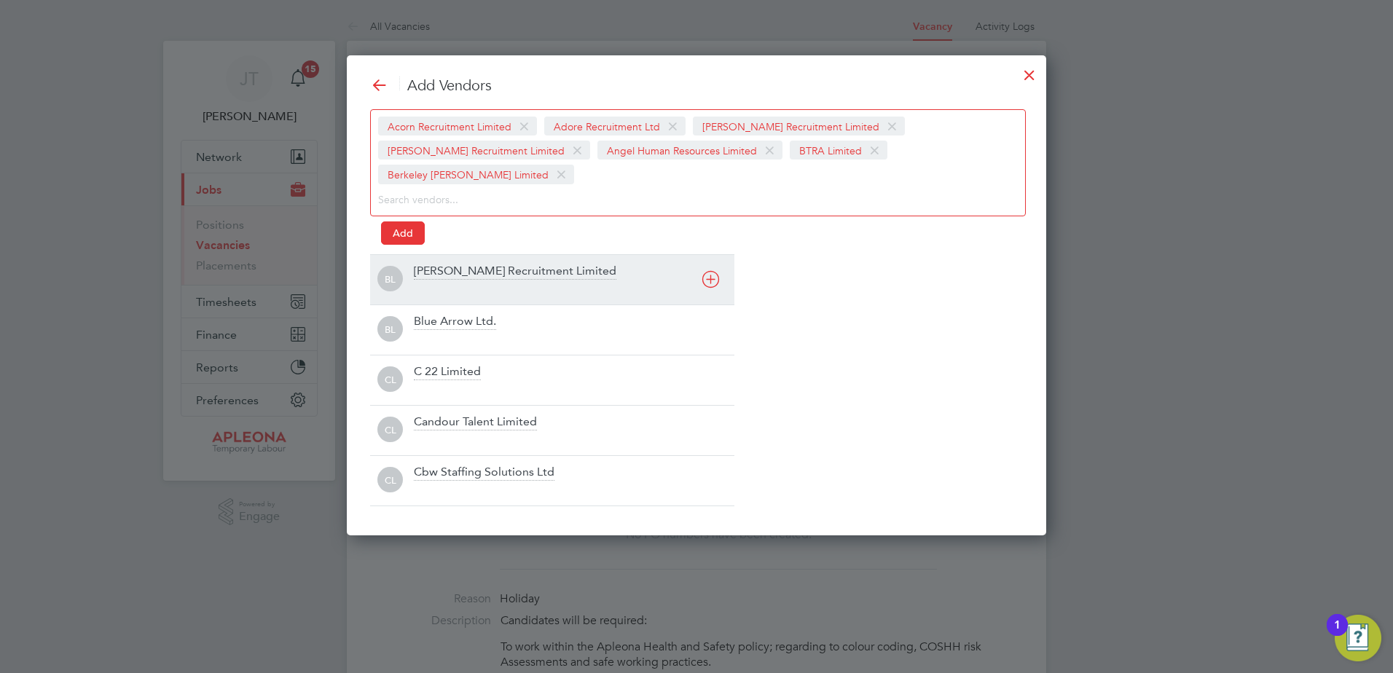
click at [712, 270] on icon at bounding box center [711, 279] width 18 height 18
click at [715, 282] on icon at bounding box center [711, 279] width 18 height 18
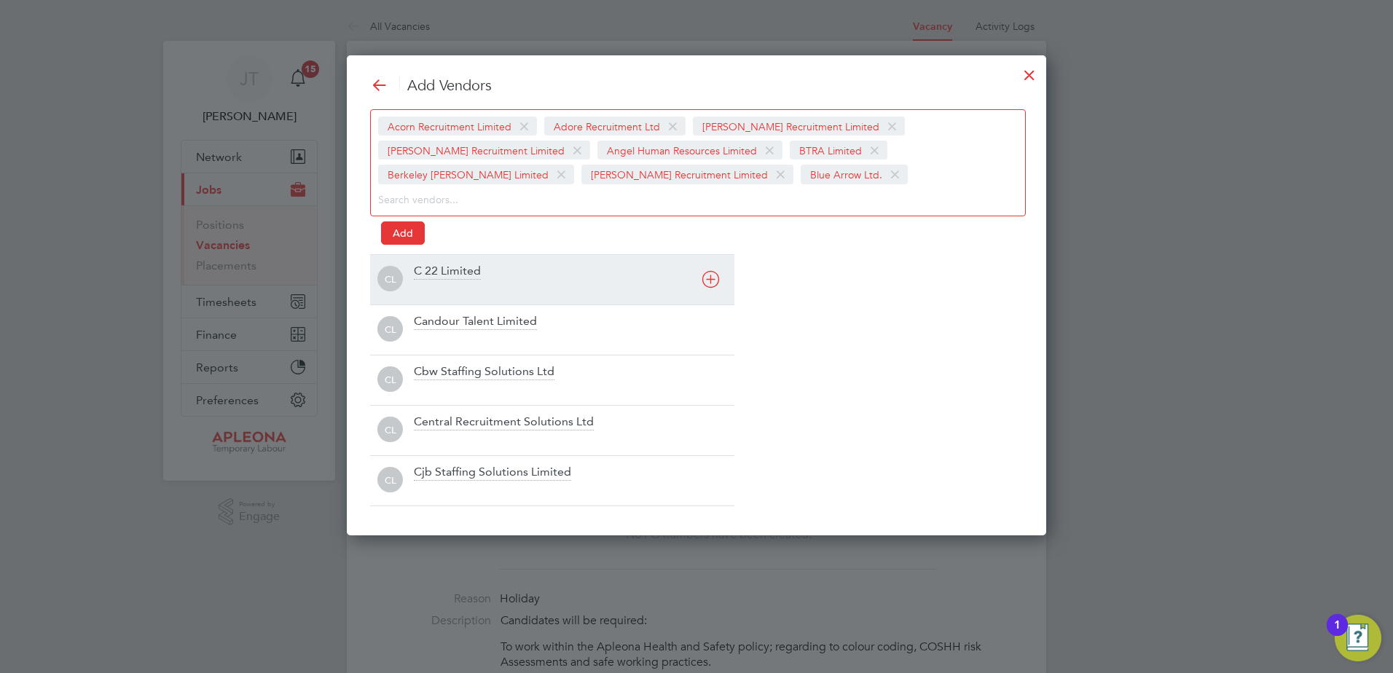
click at [715, 282] on icon at bounding box center [711, 279] width 18 height 18
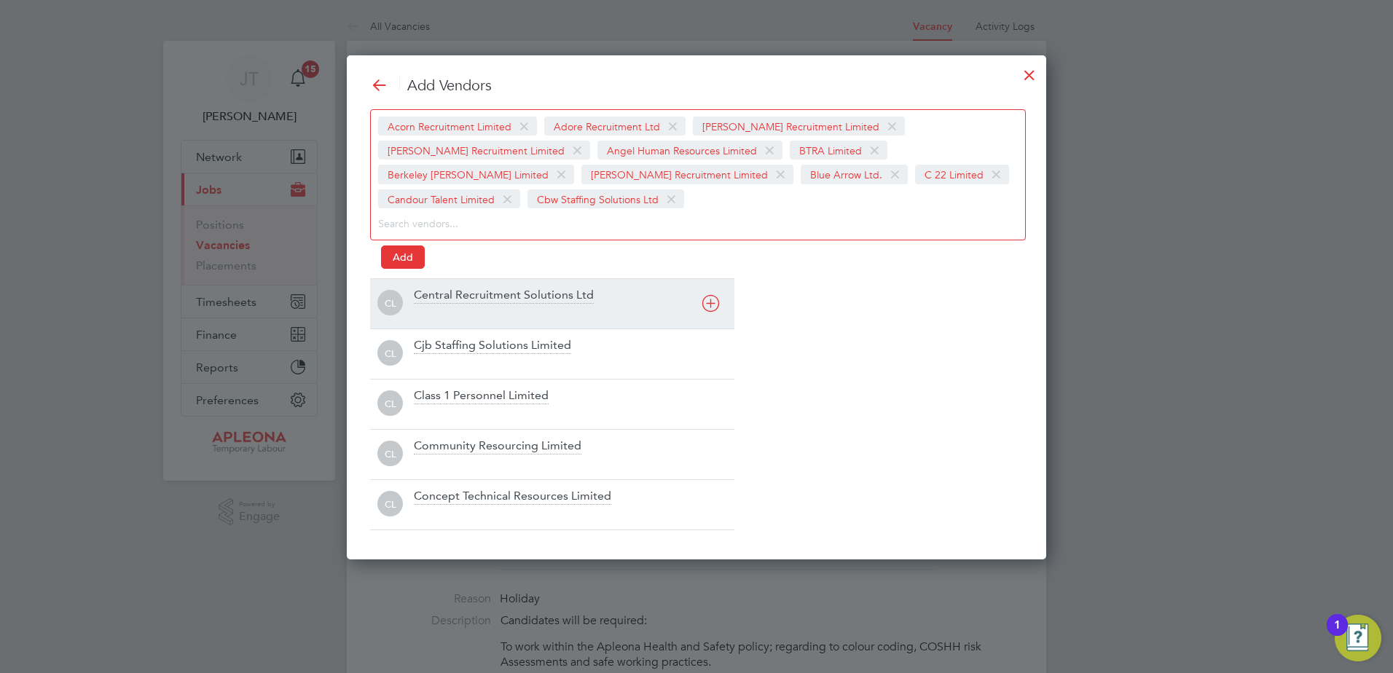
click at [715, 282] on div "CL Central Recruitment Solutions Ltd" at bounding box center [552, 303] width 364 height 50
click at [713, 300] on icon at bounding box center [711, 303] width 18 height 18
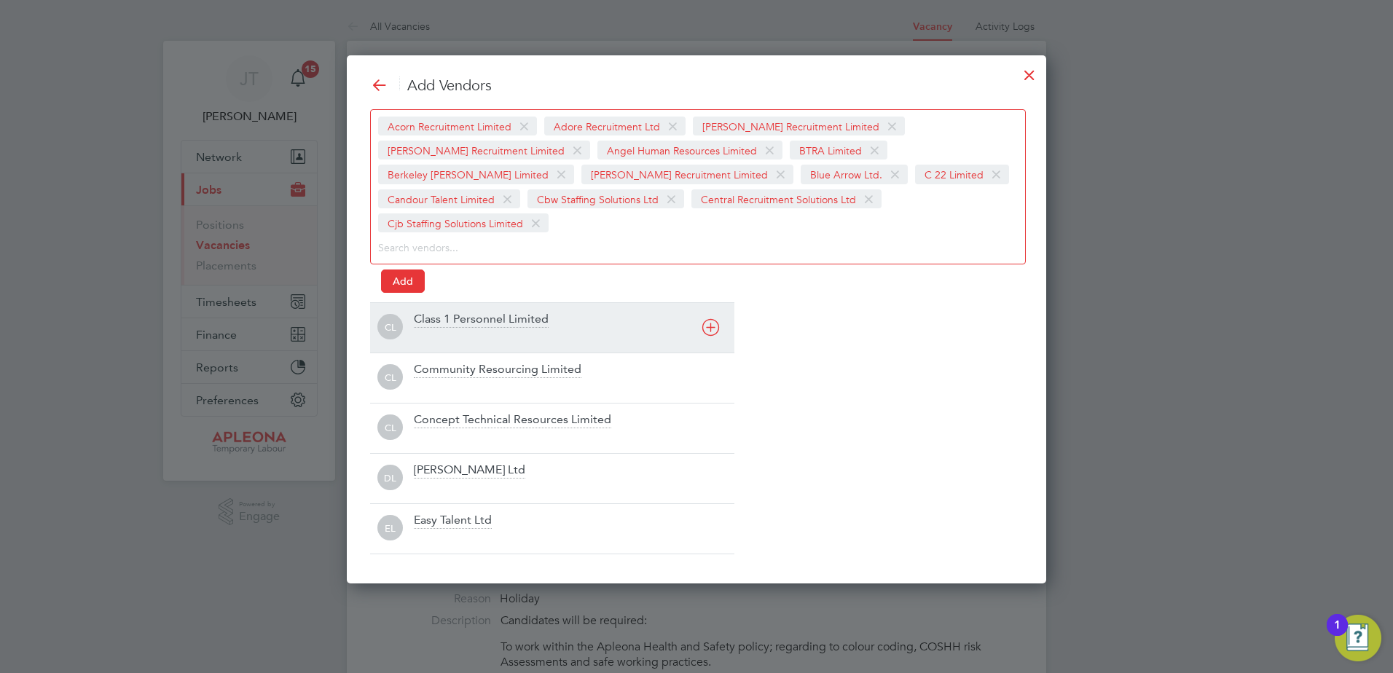
click at [713, 318] on icon at bounding box center [711, 327] width 18 height 18
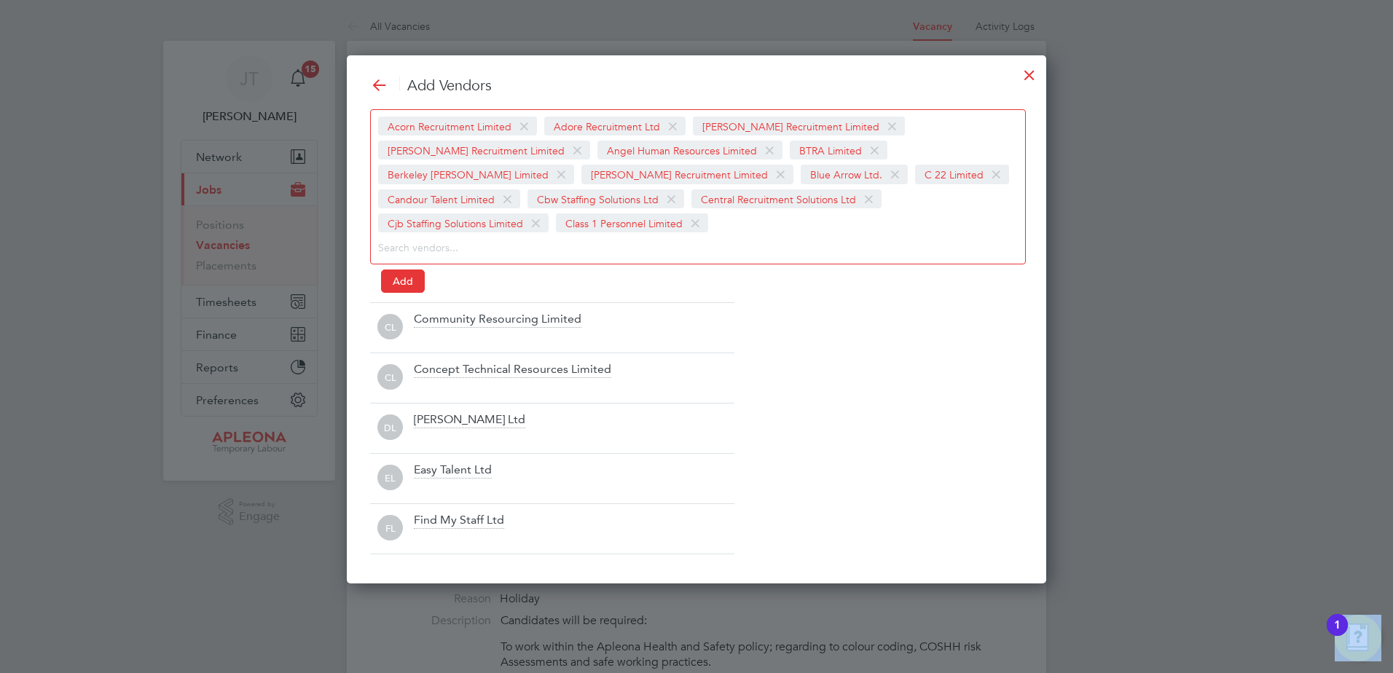
click at [713, 302] on div "Add Vendors Acorn Recruitment Limited Adore Recruitment Ltd [PERSON_NAME] Recru…" at bounding box center [696, 315] width 653 height 479
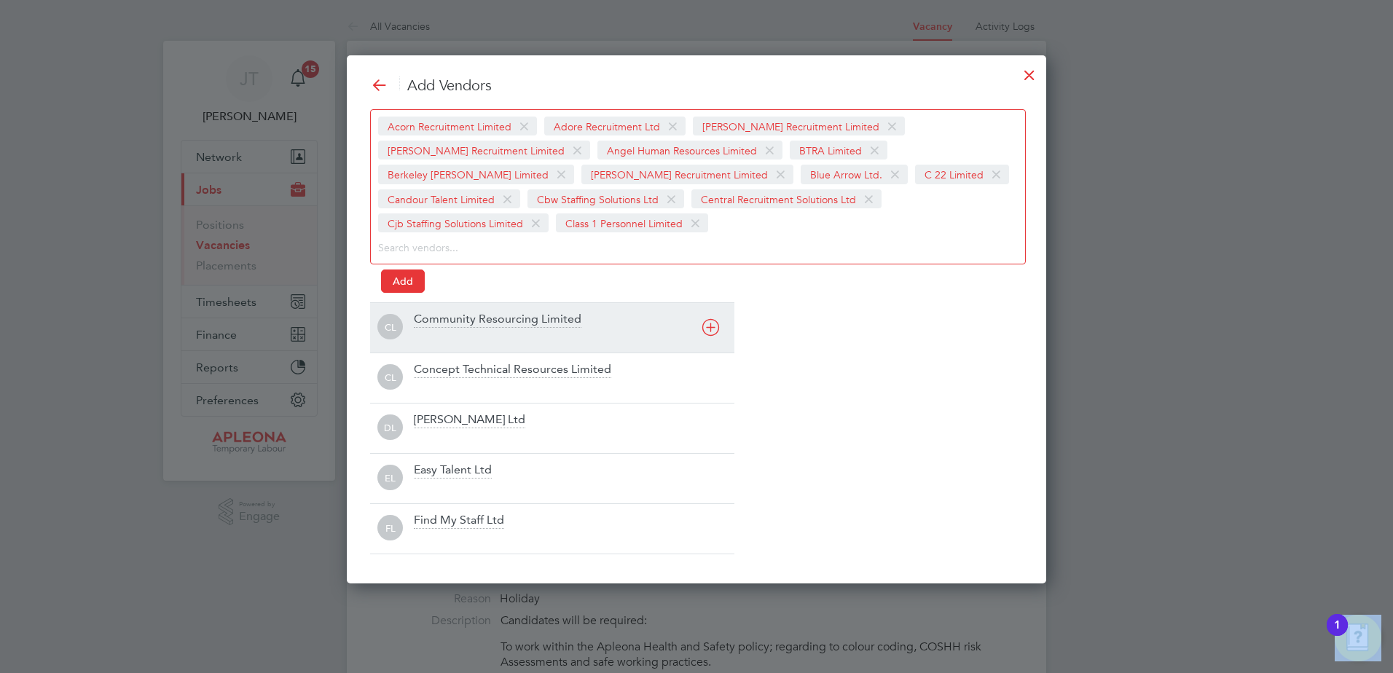
click at [710, 330] on icon at bounding box center [711, 327] width 18 height 18
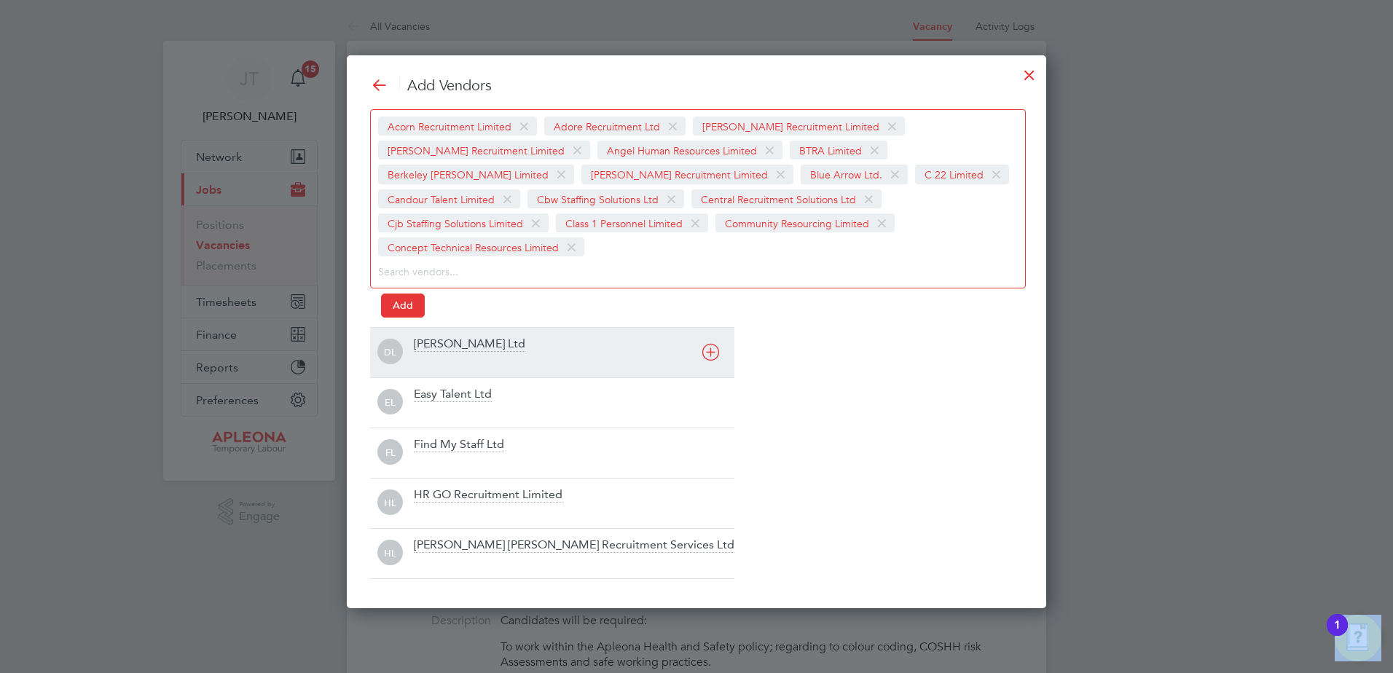
click at [710, 343] on icon at bounding box center [711, 352] width 18 height 18
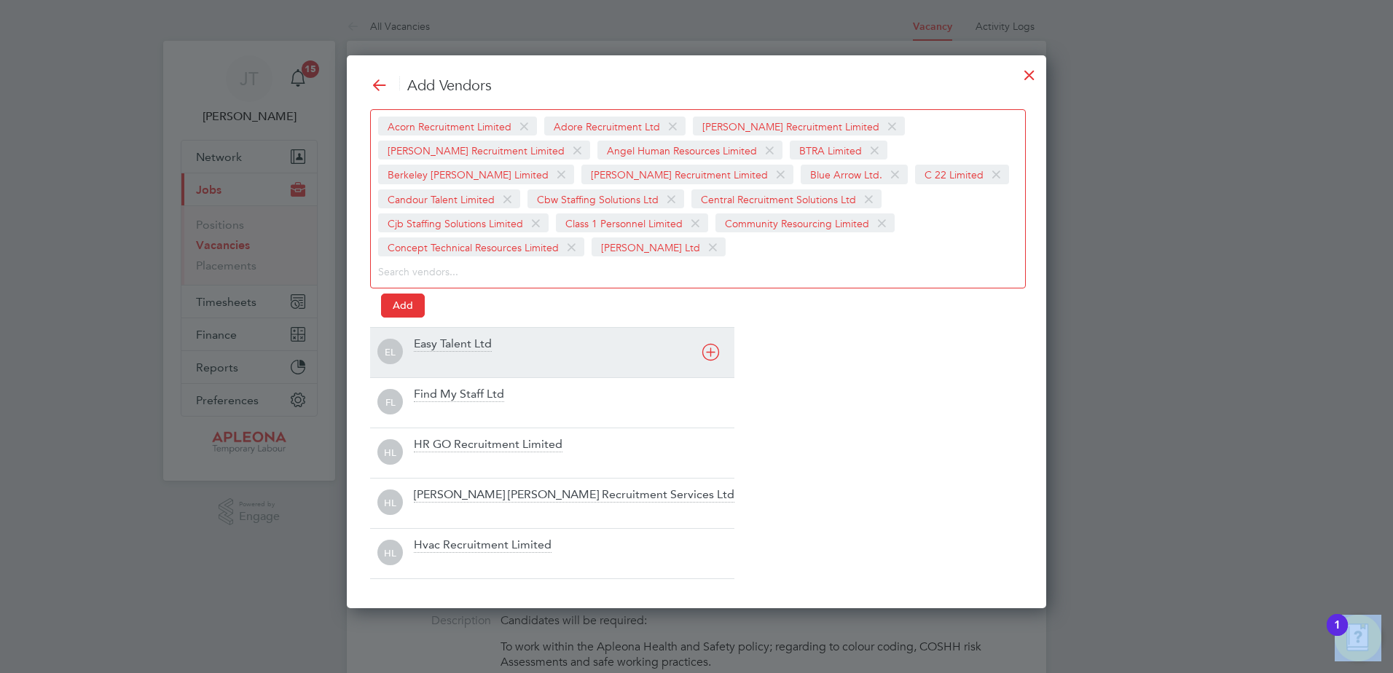
click at [710, 330] on div "EL Easy Talent Ltd" at bounding box center [552, 352] width 364 height 50
click at [713, 350] on icon at bounding box center [711, 352] width 18 height 18
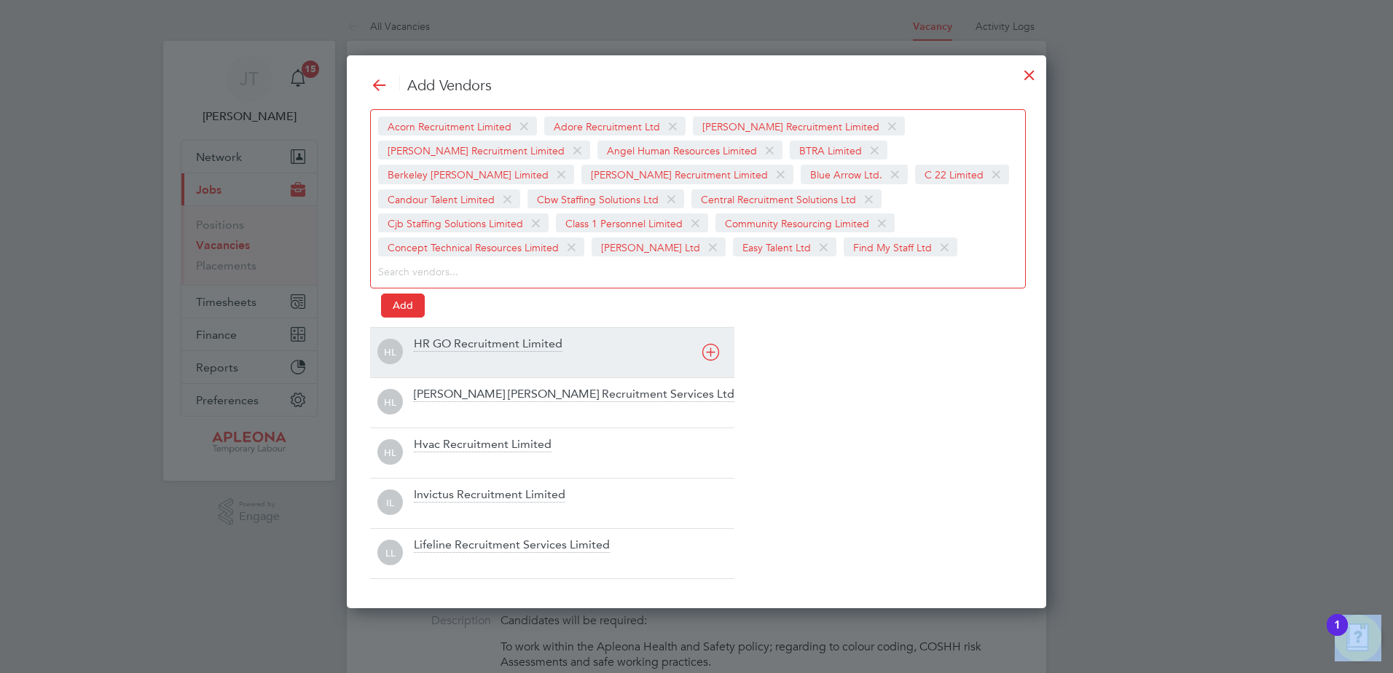
click at [713, 351] on icon at bounding box center [711, 352] width 18 height 18
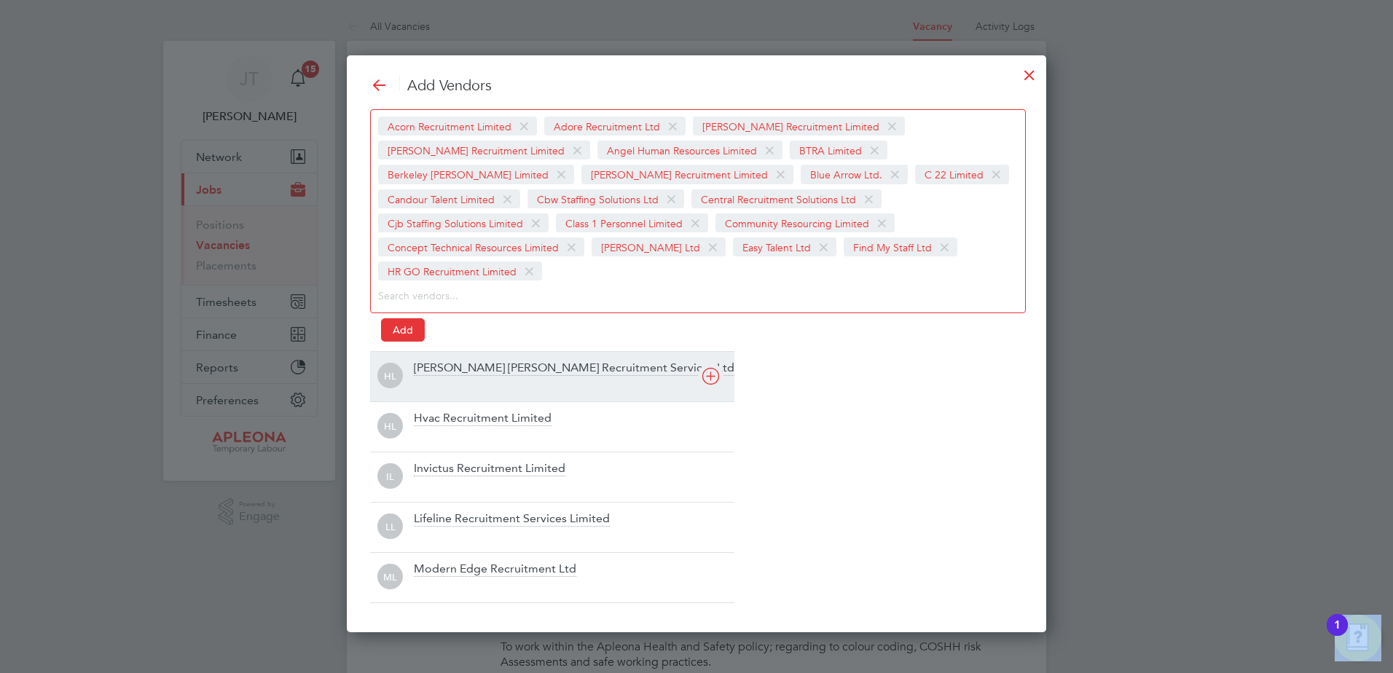
click at [713, 367] on icon at bounding box center [711, 376] width 18 height 18
click at [713, 352] on div "HL Hvac Recruitment Limited" at bounding box center [552, 376] width 364 height 50
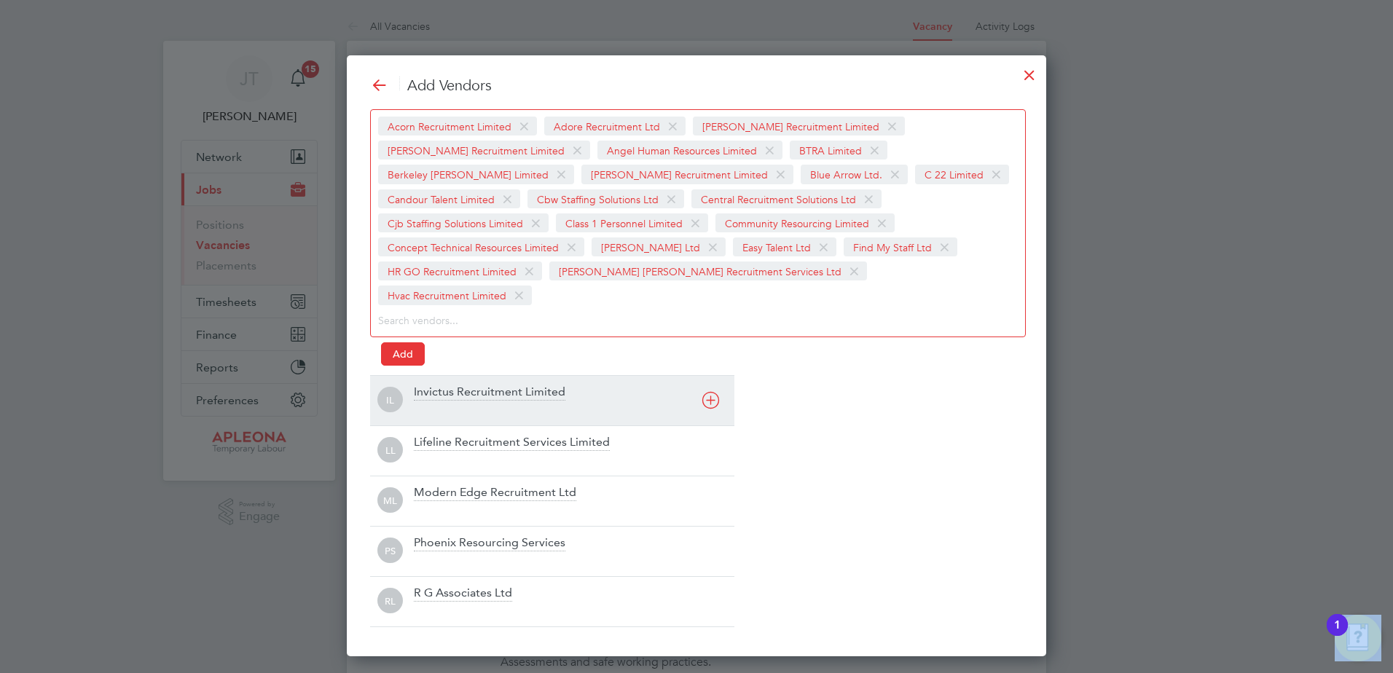
click at [707, 391] on icon at bounding box center [711, 400] width 18 height 18
click at [708, 376] on div "LL Lifeline Recruitment Services Limited" at bounding box center [552, 400] width 364 height 50
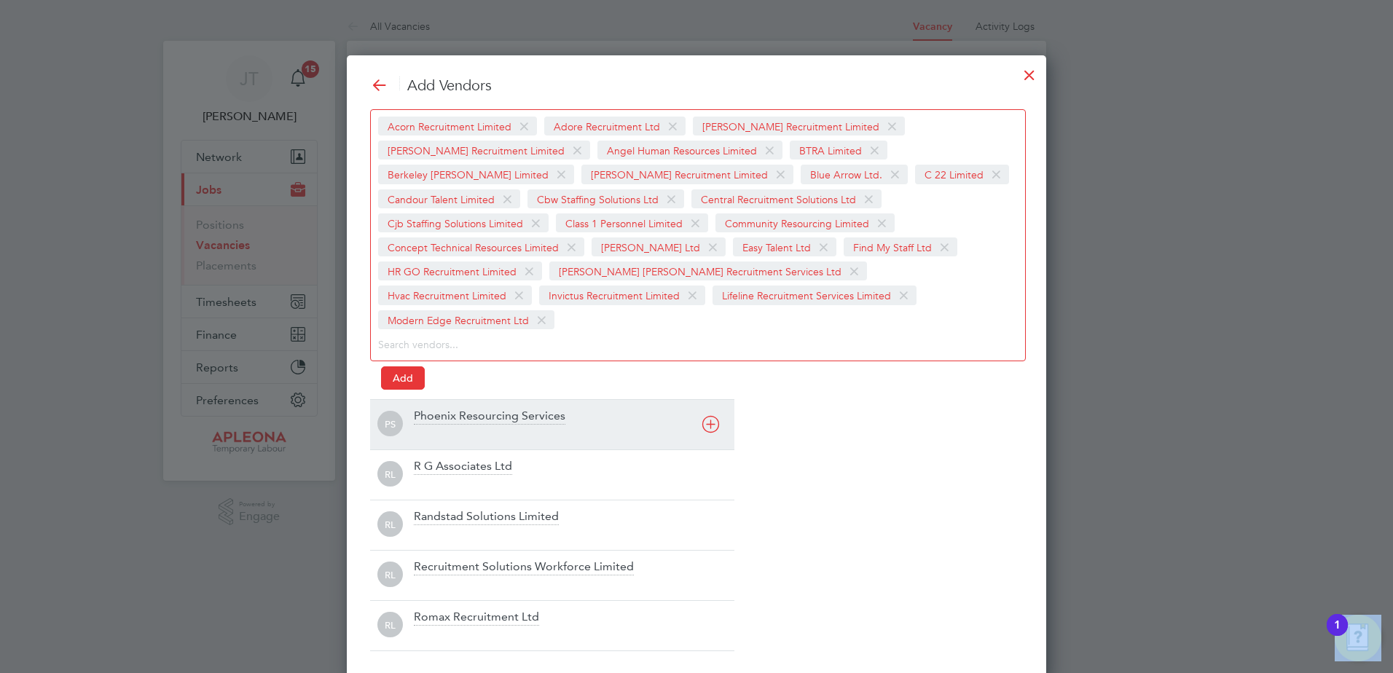
click at [708, 399] on div "PS Phoenix Resourcing Services" at bounding box center [552, 424] width 364 height 50
click at [708, 415] on icon at bounding box center [711, 424] width 18 height 18
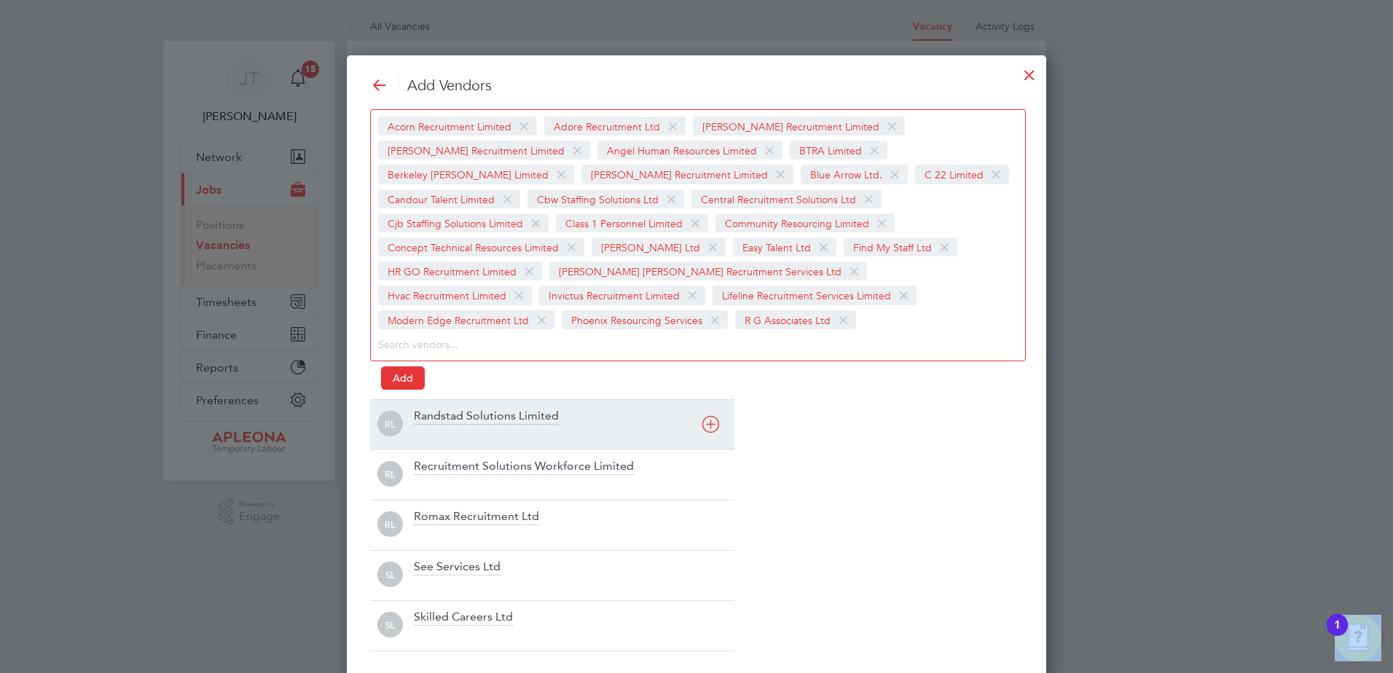
click at [708, 402] on div "RL Randstad Solutions Limited" at bounding box center [552, 424] width 364 height 50
click at [709, 402] on div "RL Recruitment Solutions Workforce Limited" at bounding box center [552, 424] width 364 height 50
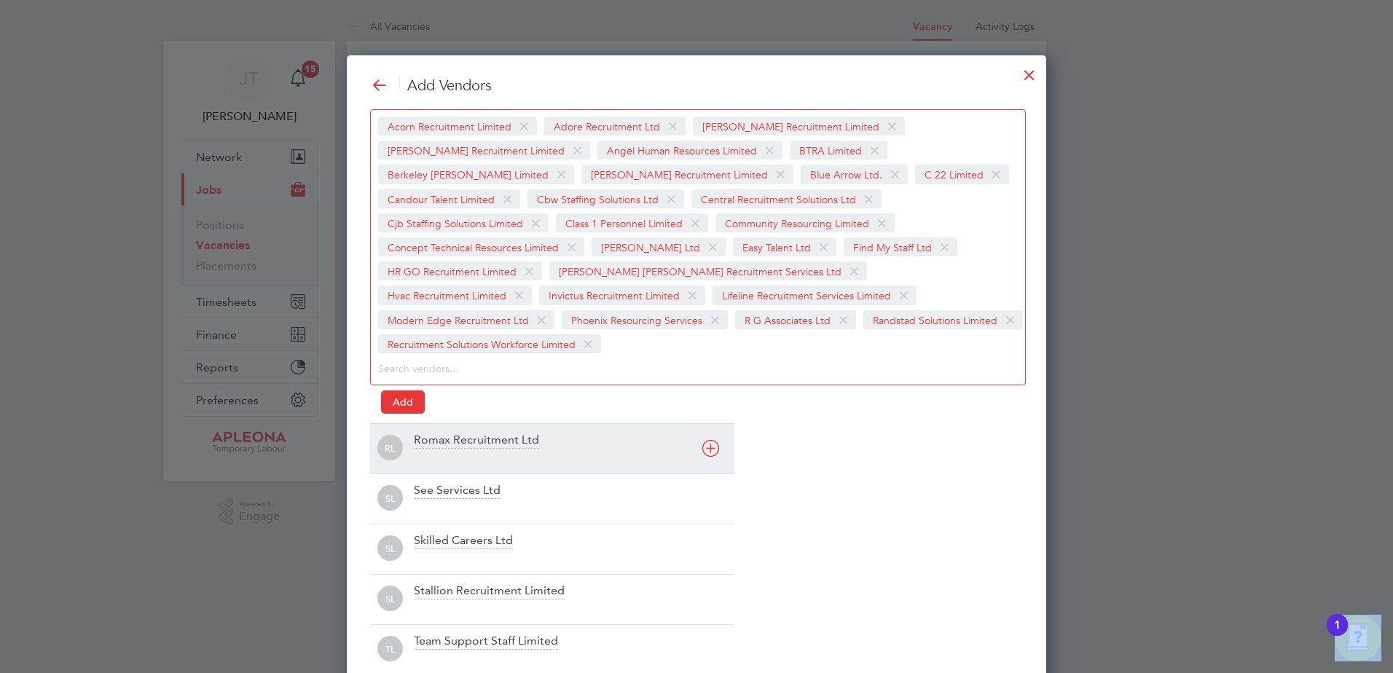
click at [709, 439] on icon at bounding box center [711, 448] width 18 height 18
click at [709, 450] on icon at bounding box center [711, 448] width 18 height 18
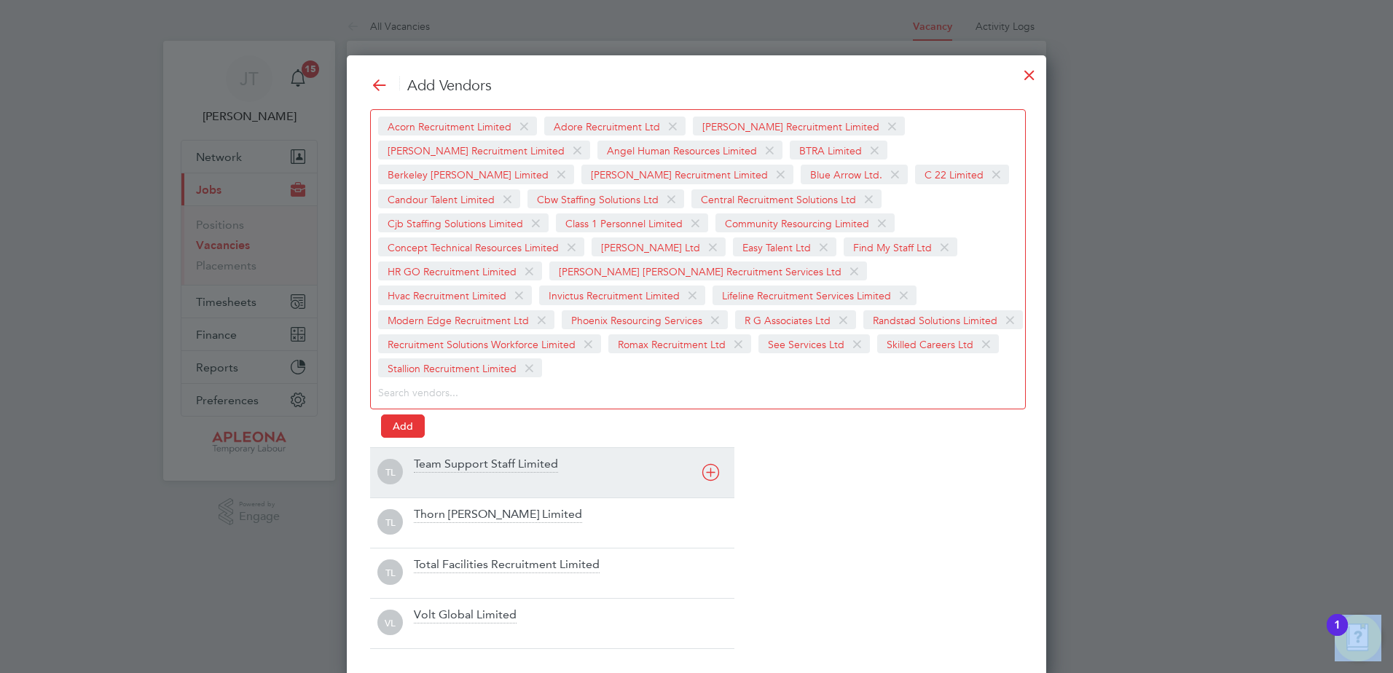
click at [710, 464] on icon at bounding box center [711, 473] width 18 height 18
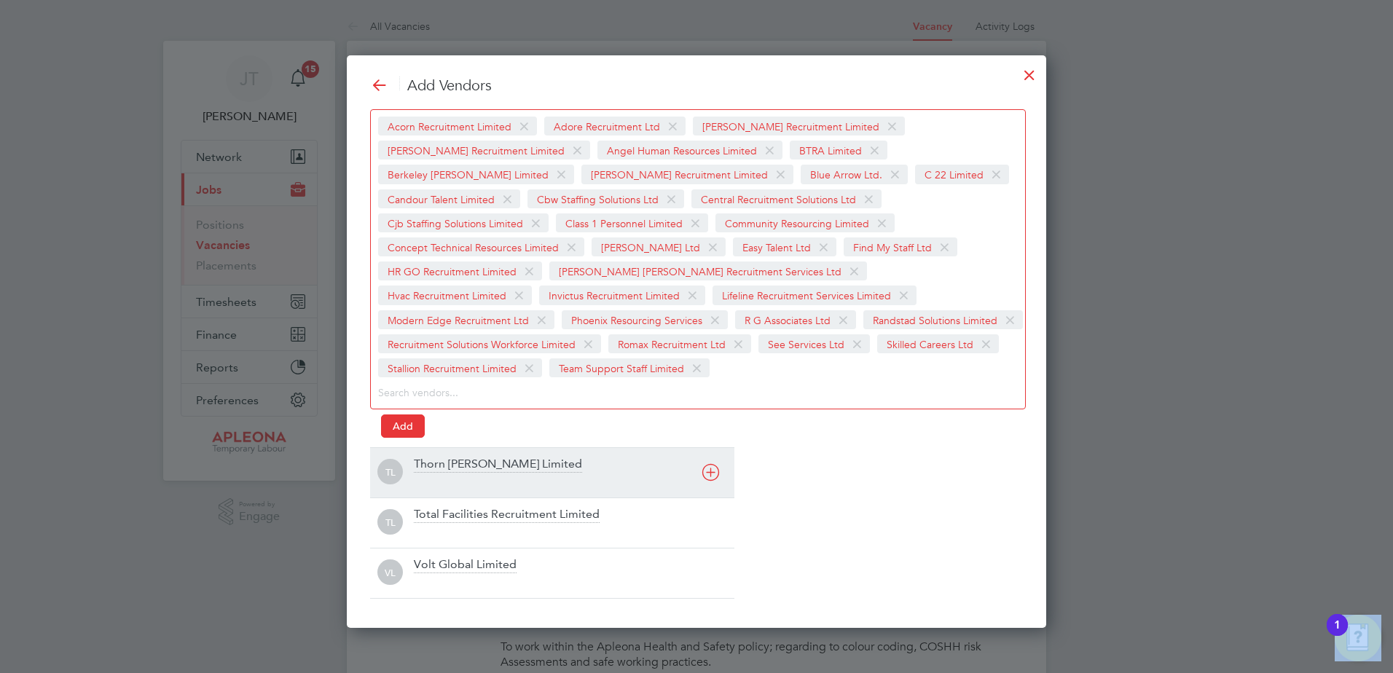
click at [711, 452] on div "[PERSON_NAME] Limited" at bounding box center [552, 472] width 364 height 50
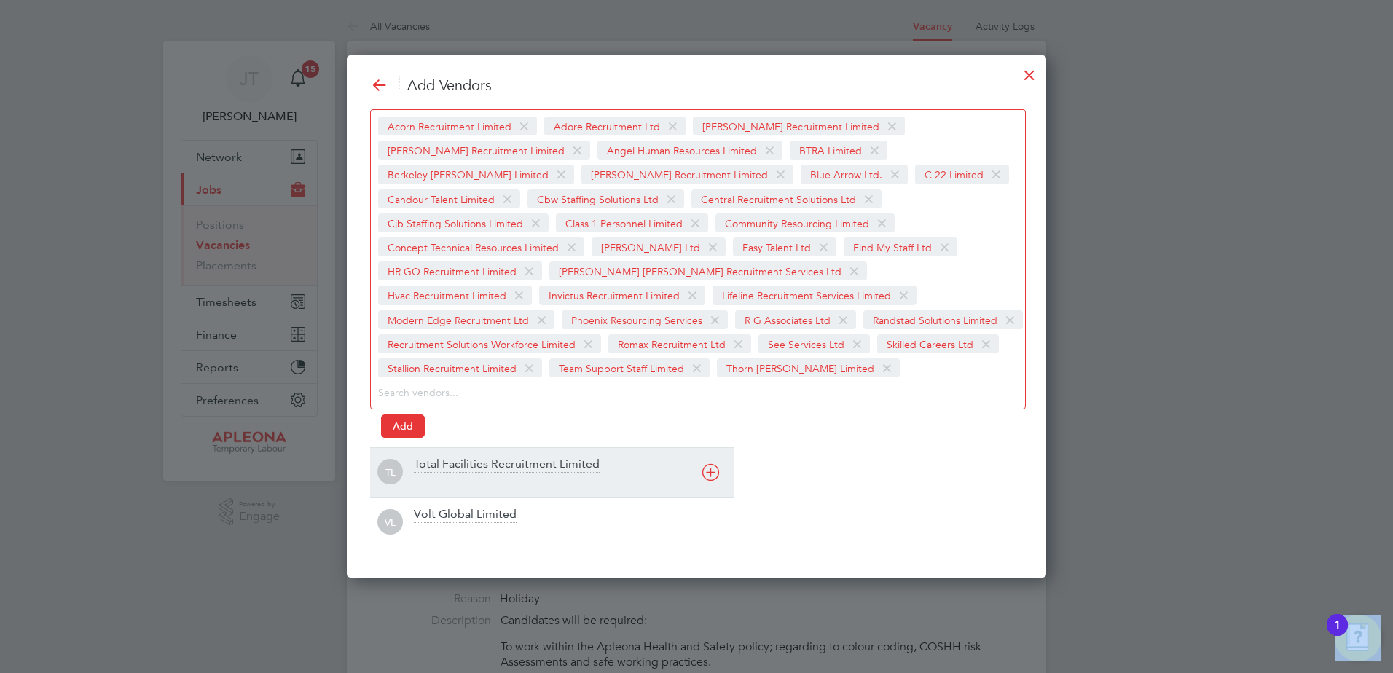
click at [708, 471] on icon at bounding box center [711, 473] width 18 height 18
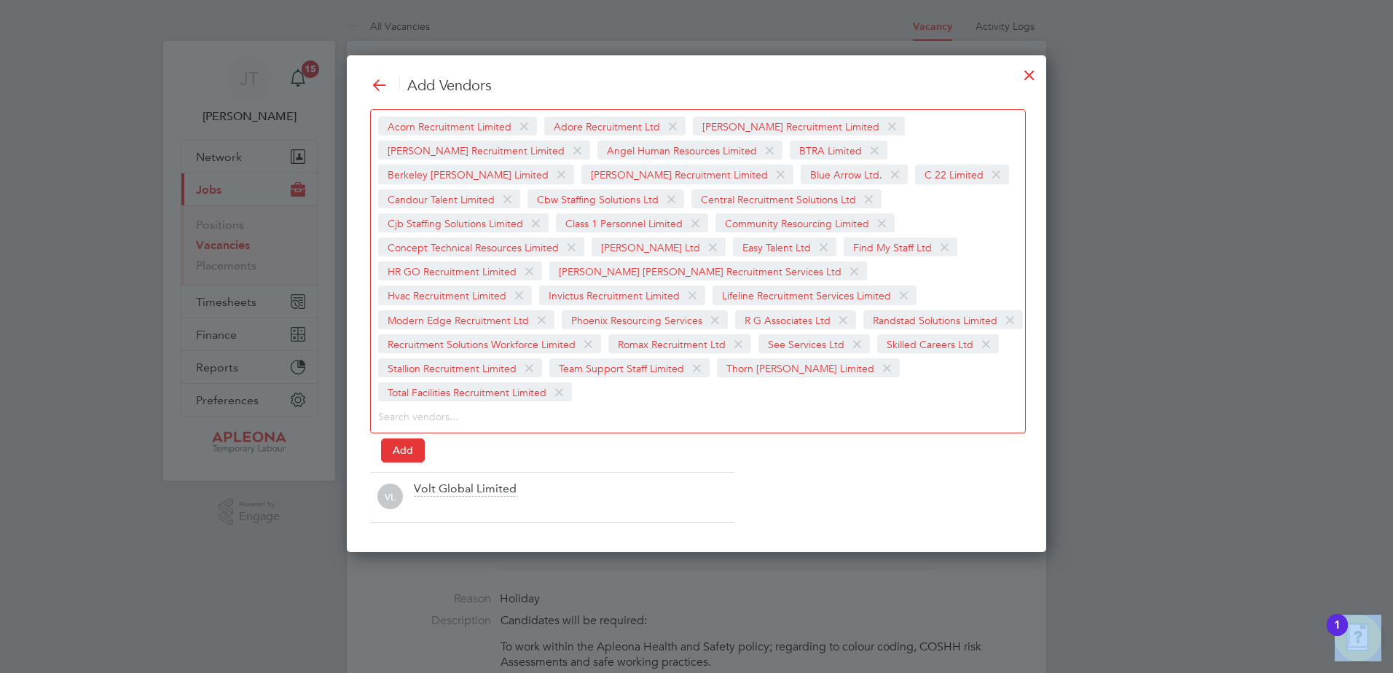
click at [0, 0] on icon at bounding box center [0, 0] width 0 height 0
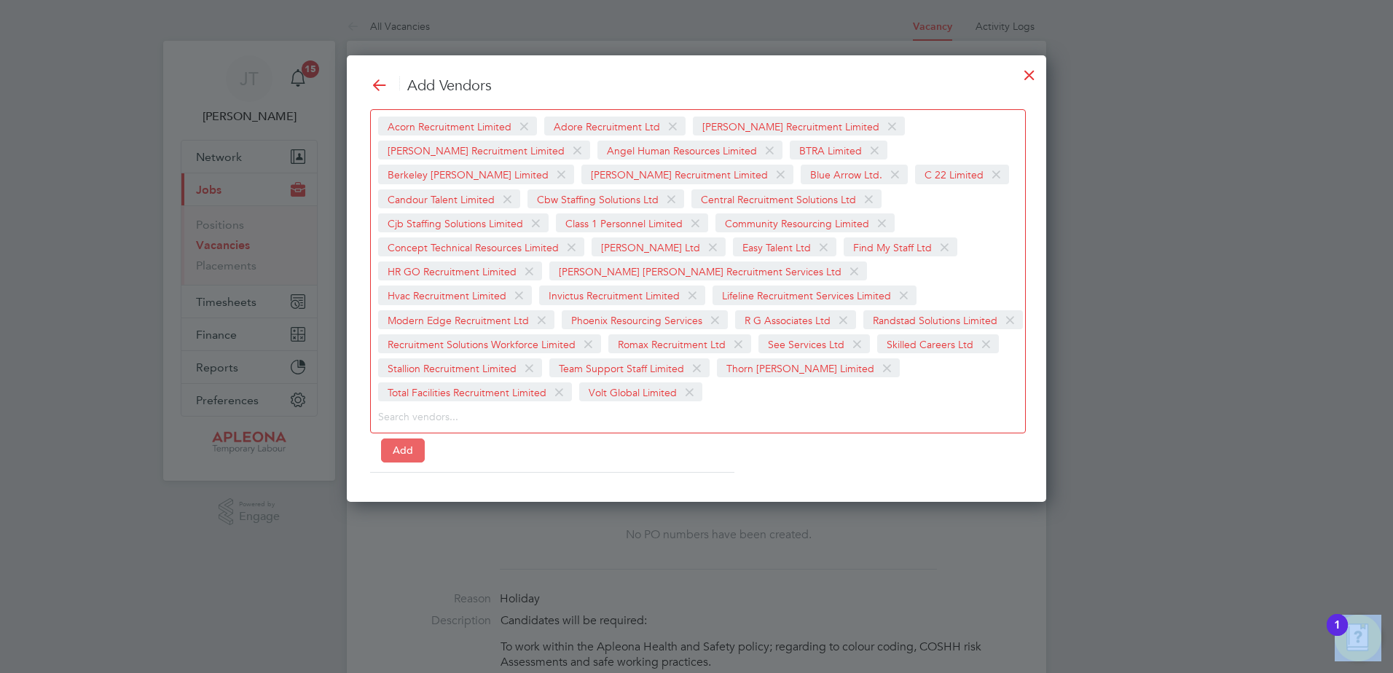
click at [395, 439] on button "Add" at bounding box center [403, 450] width 44 height 23
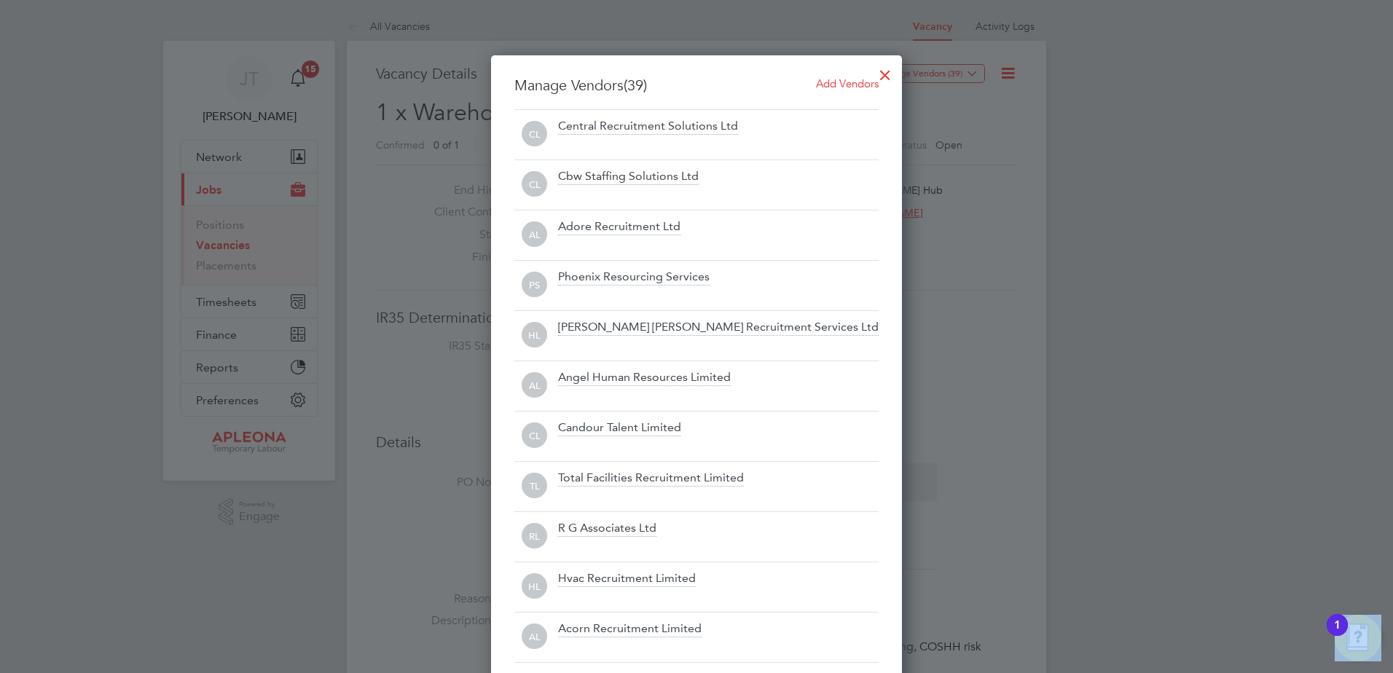
click at [882, 70] on div at bounding box center [885, 71] width 26 height 26
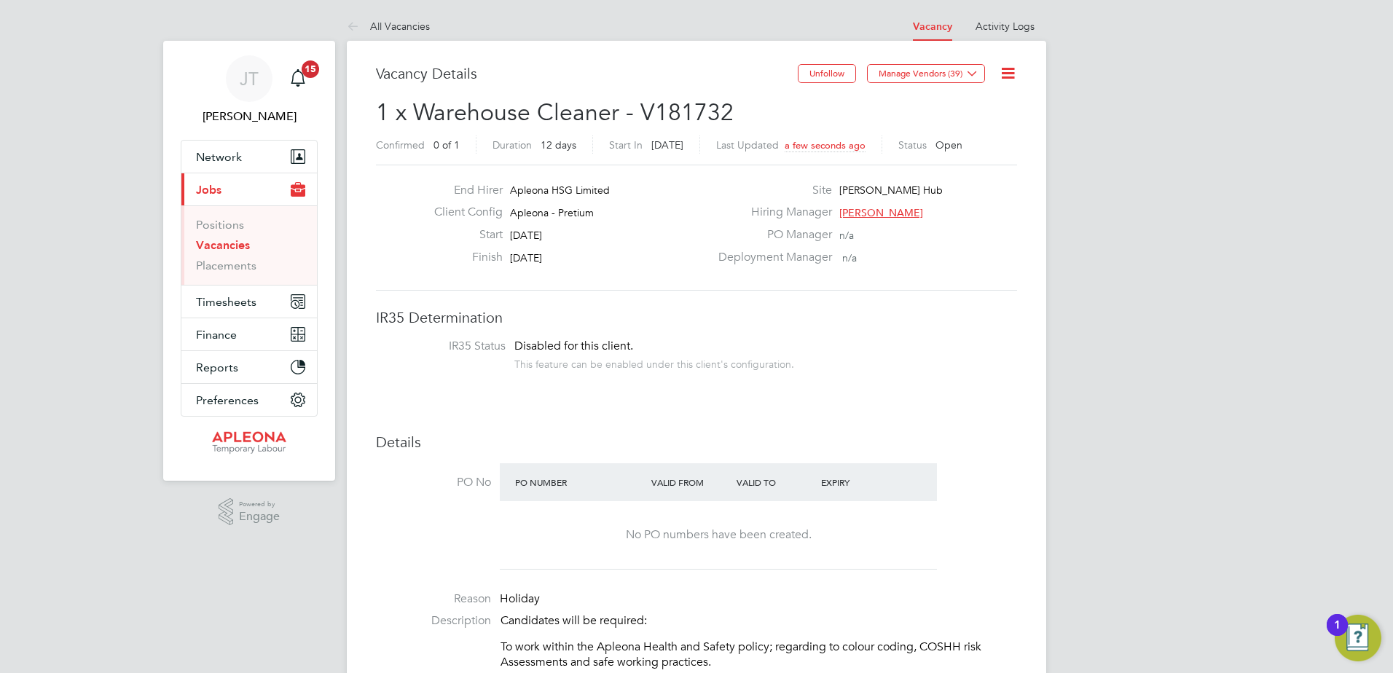
click at [961, 262] on div "Deployment Manager n/a" at bounding box center [866, 261] width 313 height 23
click at [311, 65] on span "15" at bounding box center [310, 68] width 17 height 17
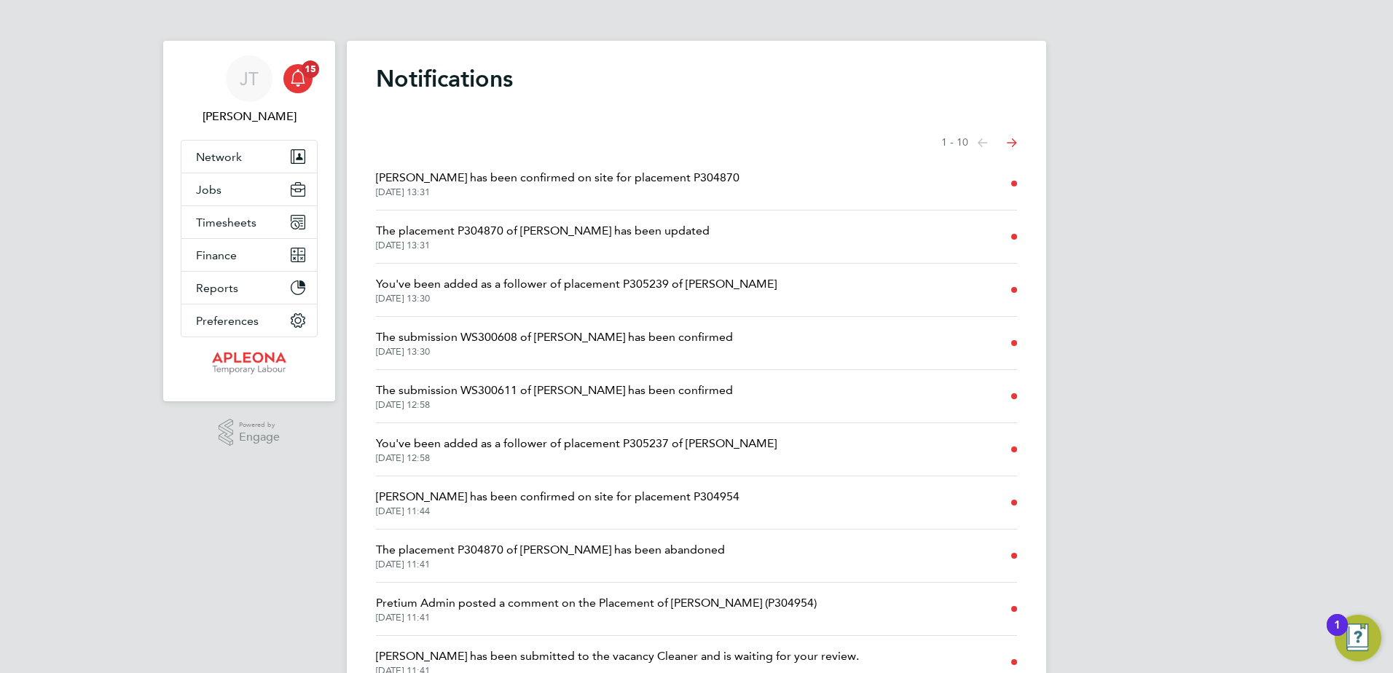
click at [1011, 140] on icon "Select page of notifications list" at bounding box center [1012, 142] width 10 height 9
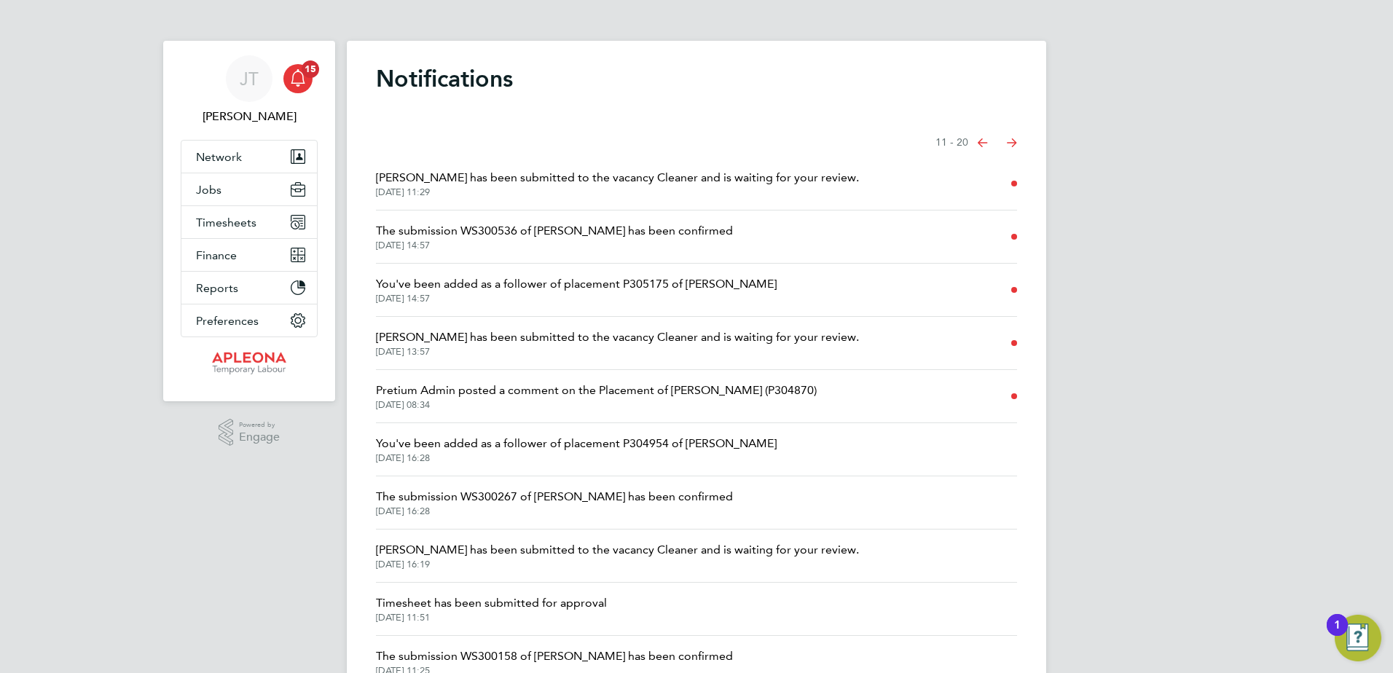
click at [983, 144] on icon "Select page of notifications list" at bounding box center [983, 142] width 10 height 9
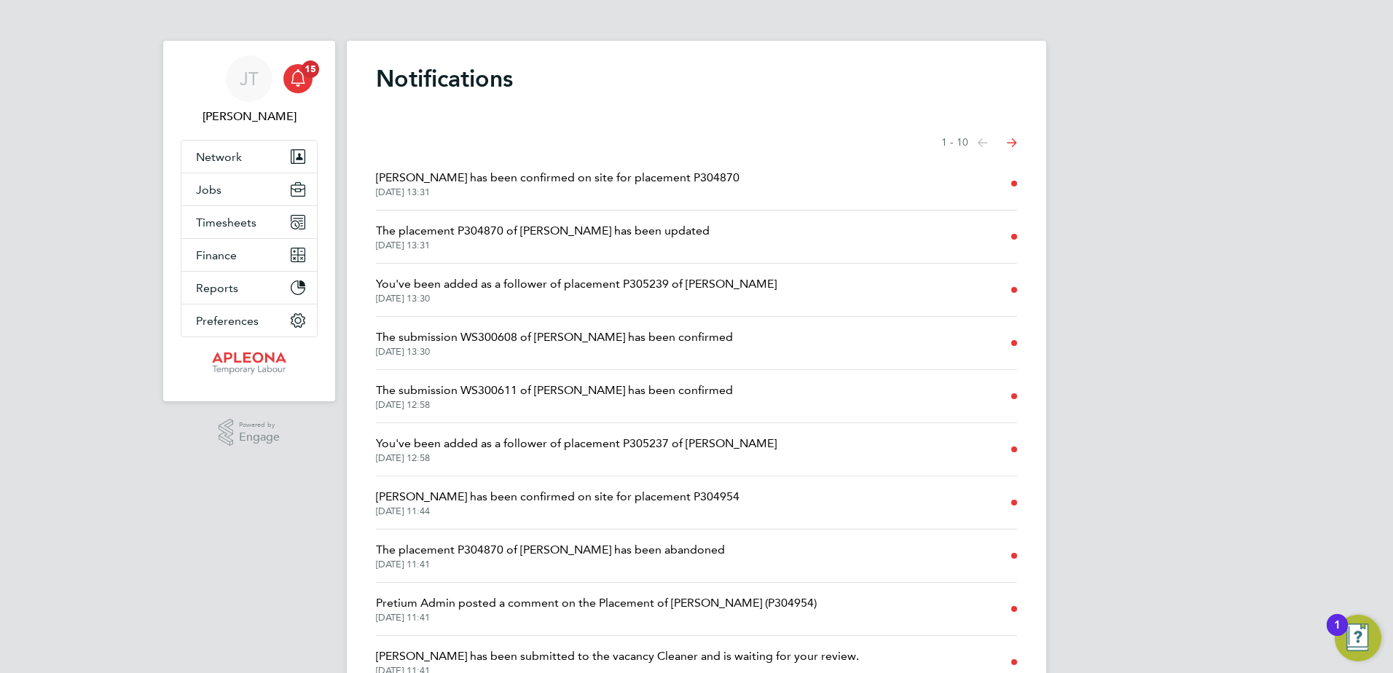
click at [1017, 142] on icon "Select page of notifications list" at bounding box center [1012, 142] width 10 height 9
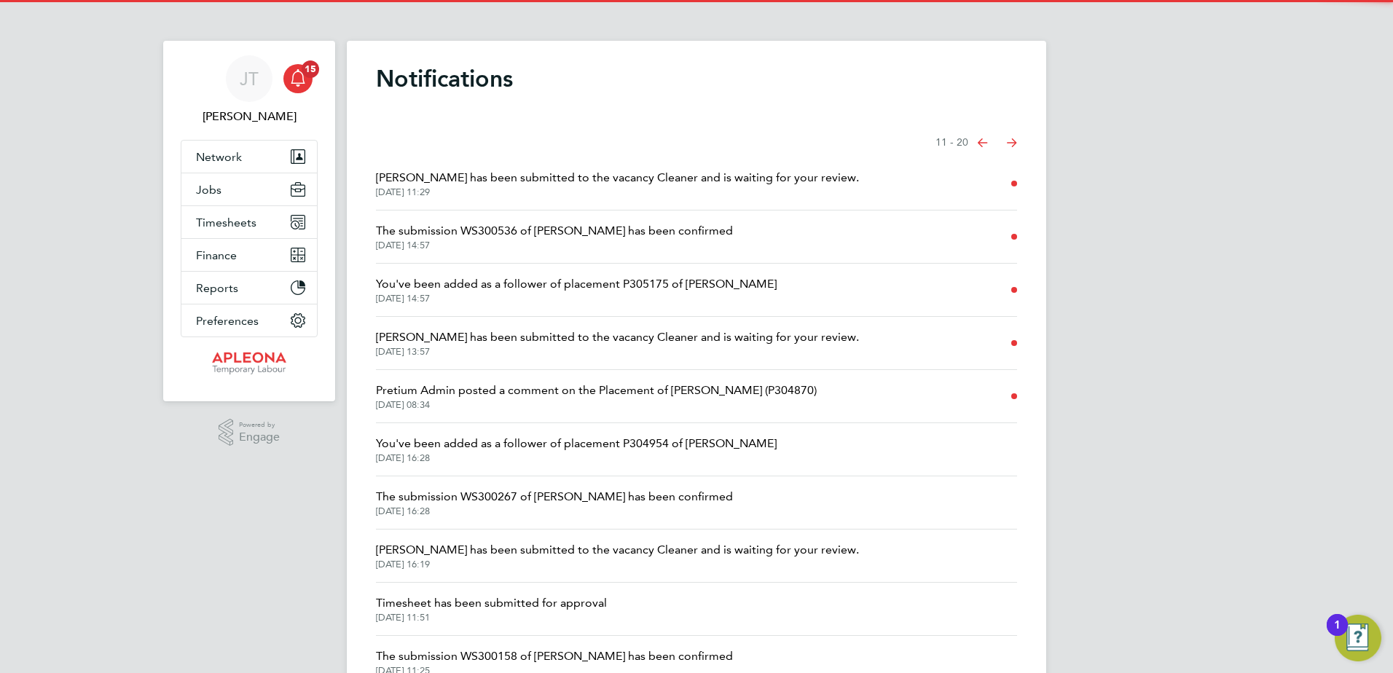
click at [981, 142] on icon "Select page of notifications list" at bounding box center [983, 142] width 10 height 9
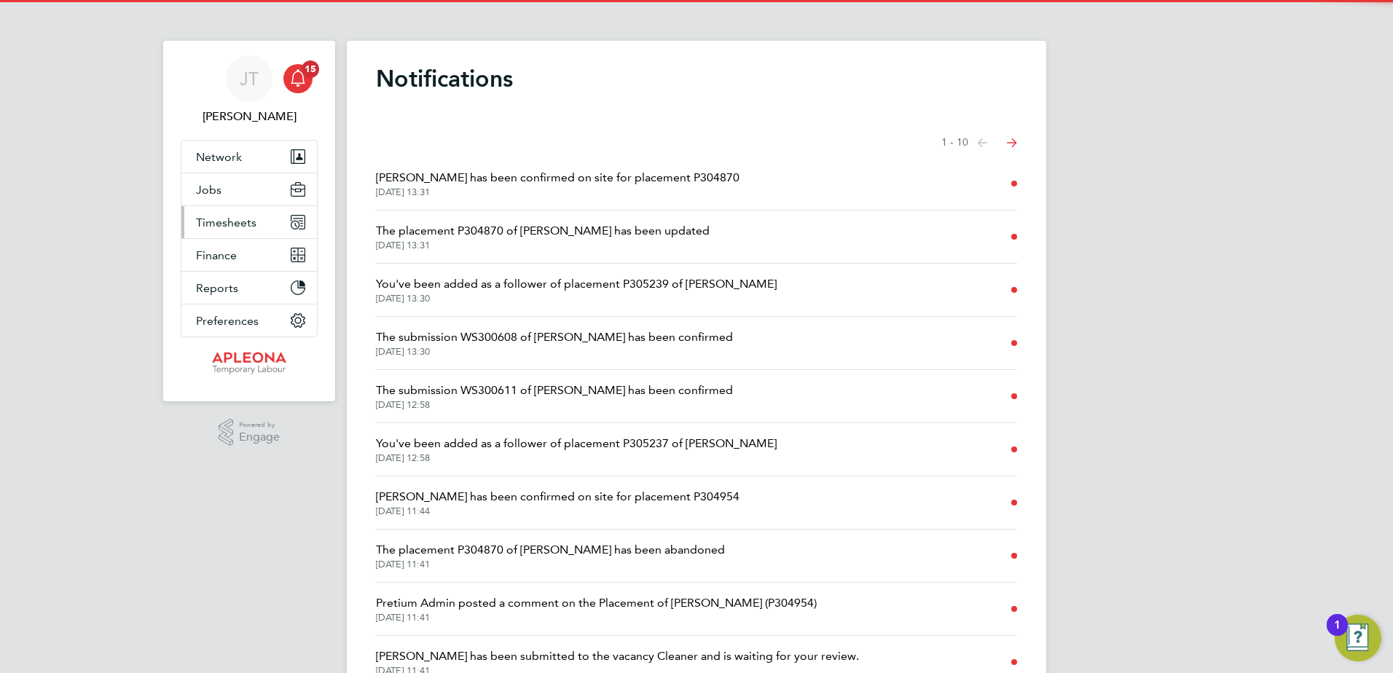
click at [231, 222] on span "Timesheets" at bounding box center [226, 223] width 60 height 14
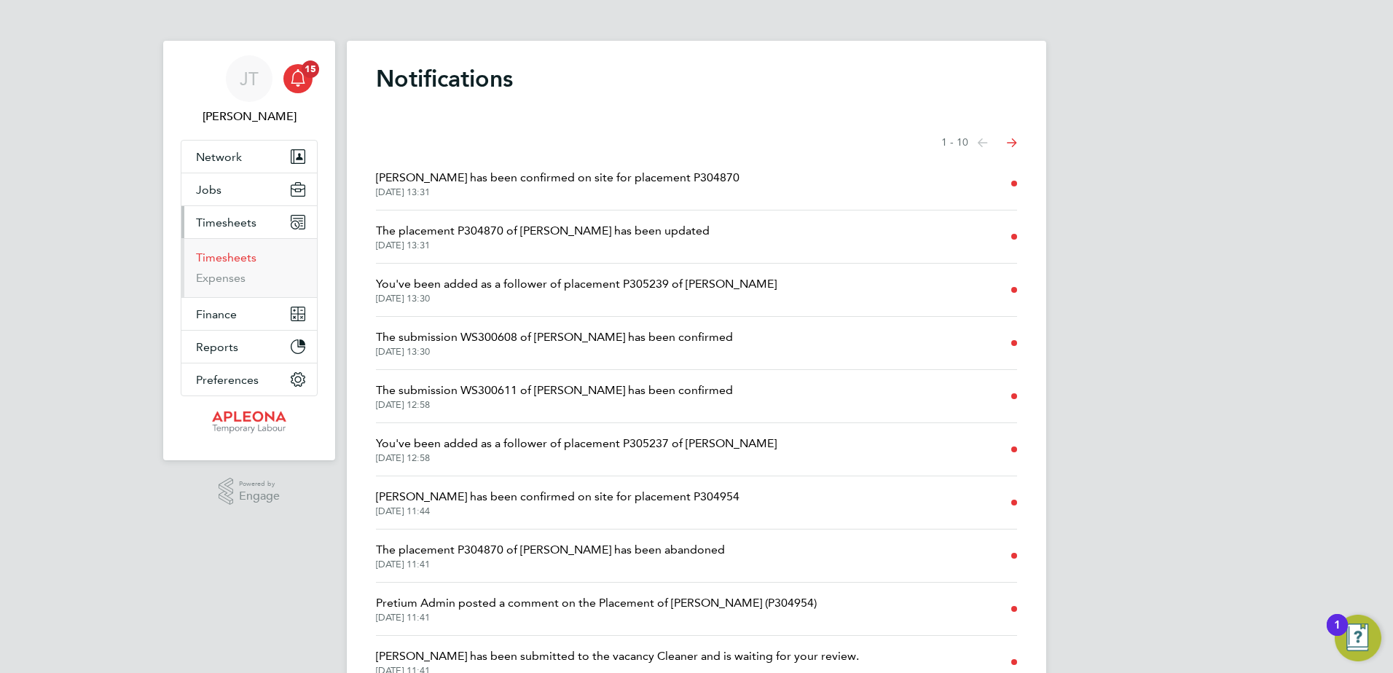
click at [233, 259] on link "Timesheets" at bounding box center [226, 258] width 60 height 14
